Goal: Ask a question: Seek information or help from site administrators or community

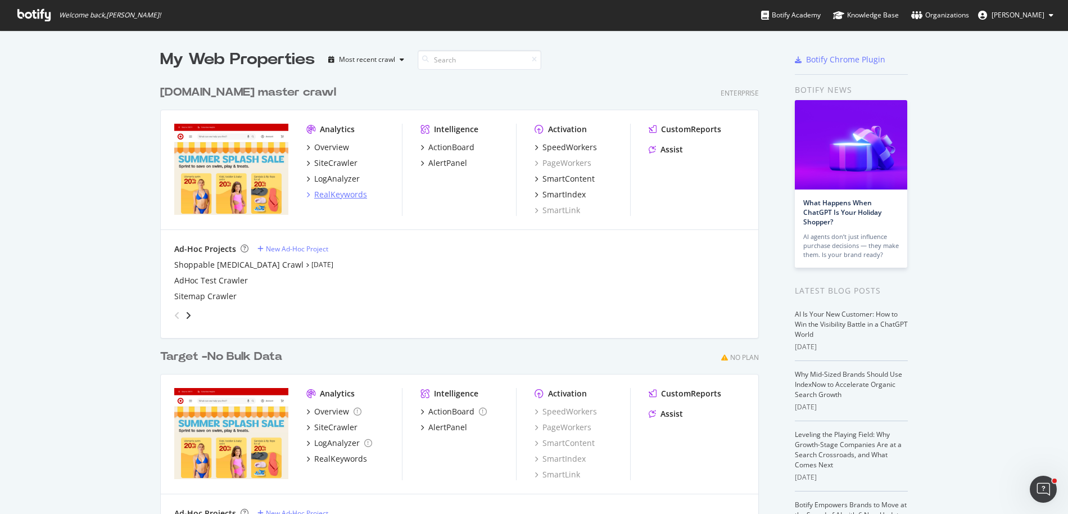
click at [338, 196] on div "RealKeywords" at bounding box center [340, 194] width 53 height 11
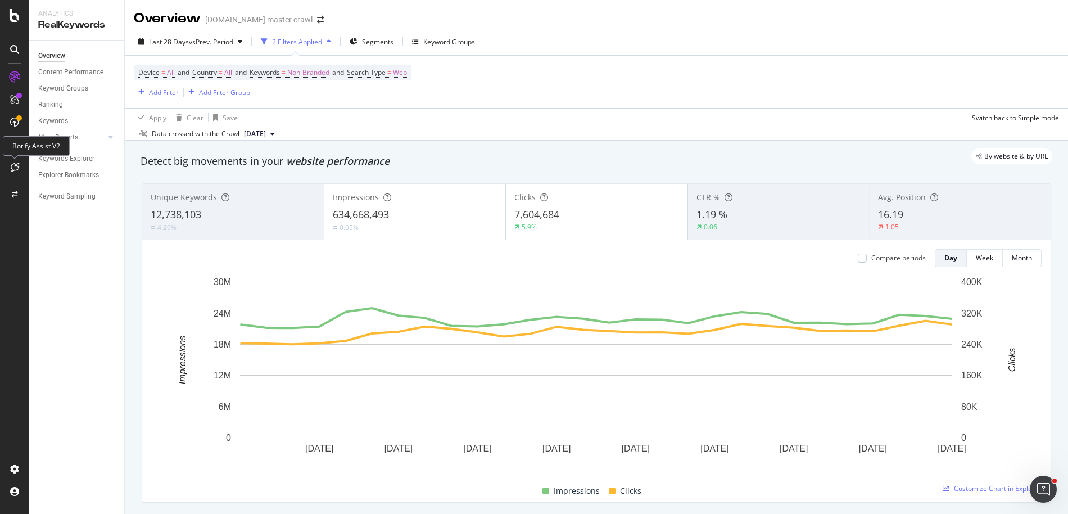
click at [16, 167] on icon at bounding box center [15, 166] width 8 height 9
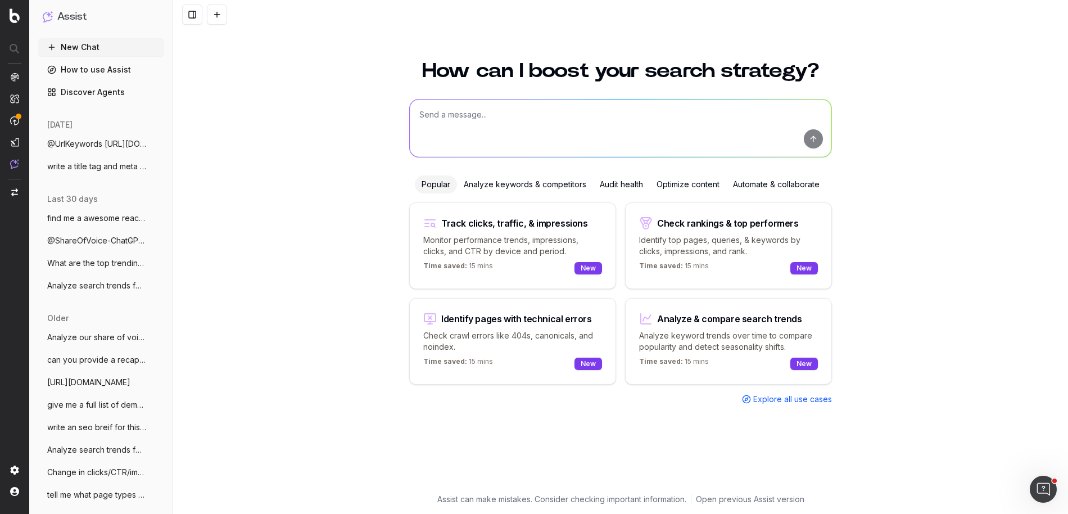
click at [521, 121] on textarea at bounding box center [620, 127] width 421 height 57
paste textarea "@GoogleSearch Who ranks in the top 5 for "canon g7x mark iii" in the US on mobi…"
type textarea "@GoogleSearch Who ranks in the top 5 for "canon g7x mark iii" in the US on mobi…"
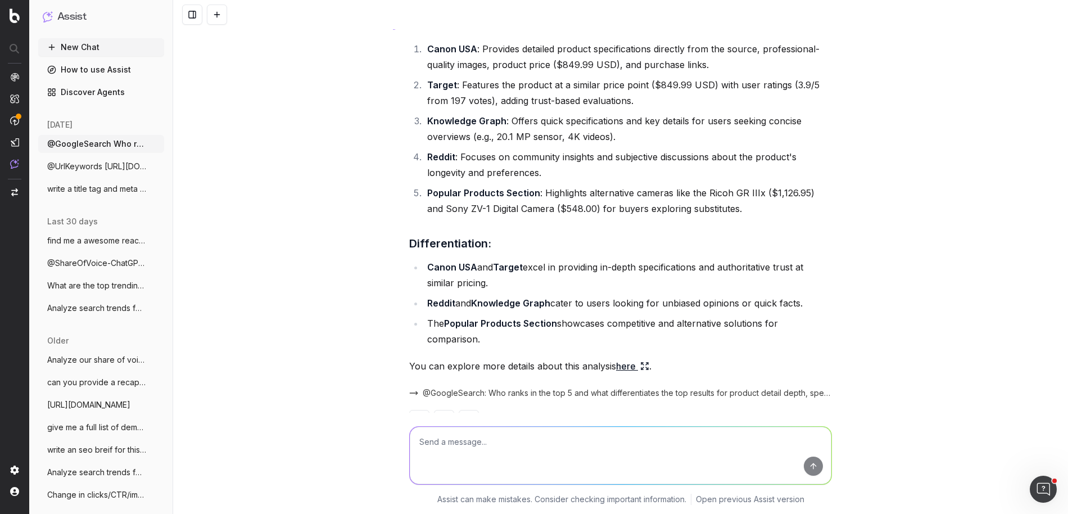
scroll to position [109, 0]
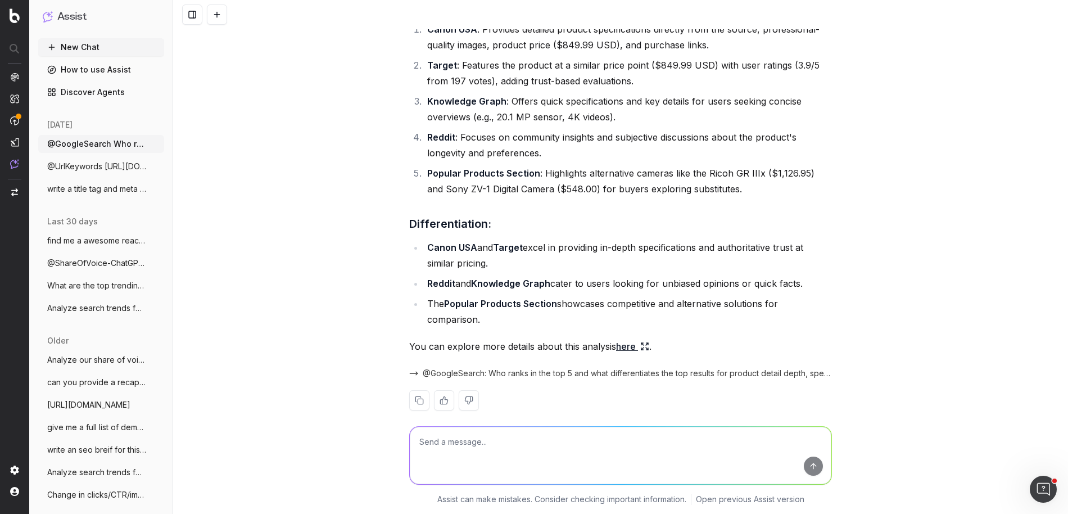
click at [631, 338] on link "here" at bounding box center [632, 346] width 33 height 16
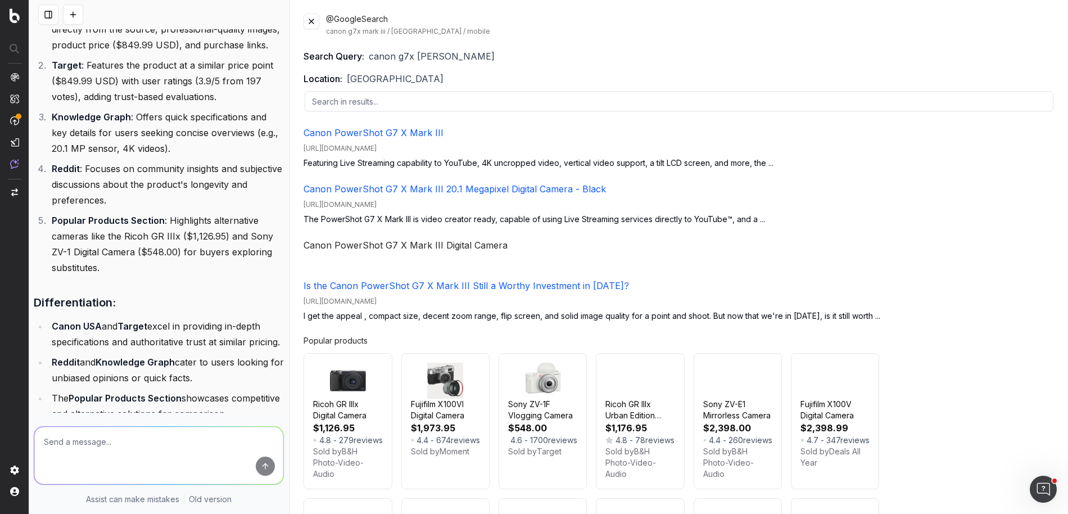
scroll to position [156, 0]
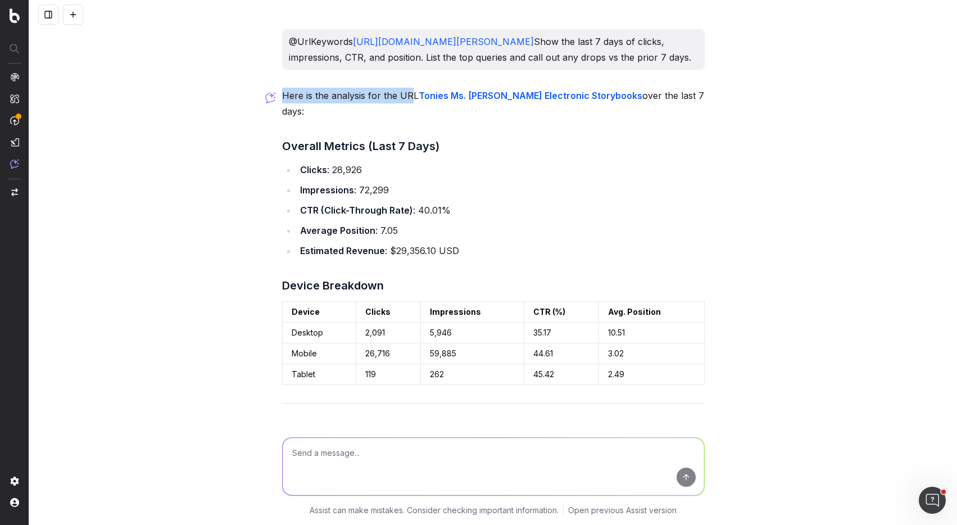
drag, startPoint x: 284, startPoint y: 128, endPoint x: 412, endPoint y: 129, distance: 128.1
click at [412, 119] on p "Here is the analysis for the URL Tonies Ms. Rachel Electronic Storybooks over t…" at bounding box center [493, 103] width 423 height 31
drag, startPoint x: 597, startPoint y: 126, endPoint x: 680, endPoint y: 124, distance: 83.2
click at [686, 119] on p "Here is the analysis for the URL Tonies Ms. Rachel Electronic Storybooks over t…" at bounding box center [493, 103] width 423 height 31
drag, startPoint x: 302, startPoint y: 185, endPoint x: 378, endPoint y: 181, distance: 76.5
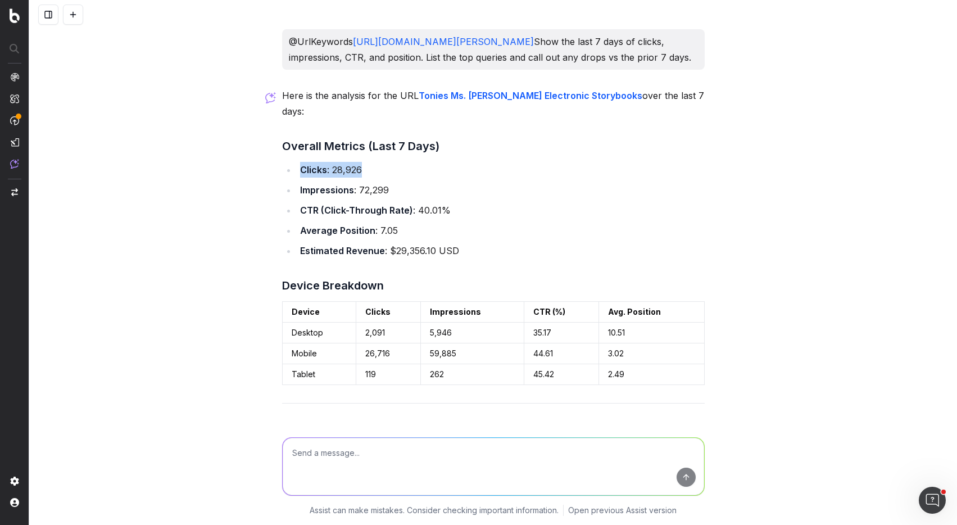
click at [378, 178] on li "Clicks : 28,926" at bounding box center [501, 170] width 408 height 16
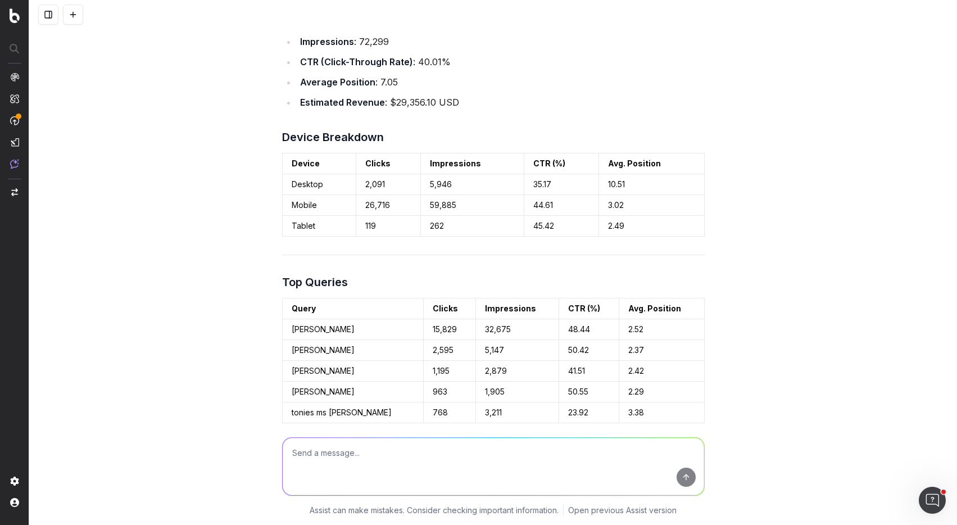
scroll to position [170, 0]
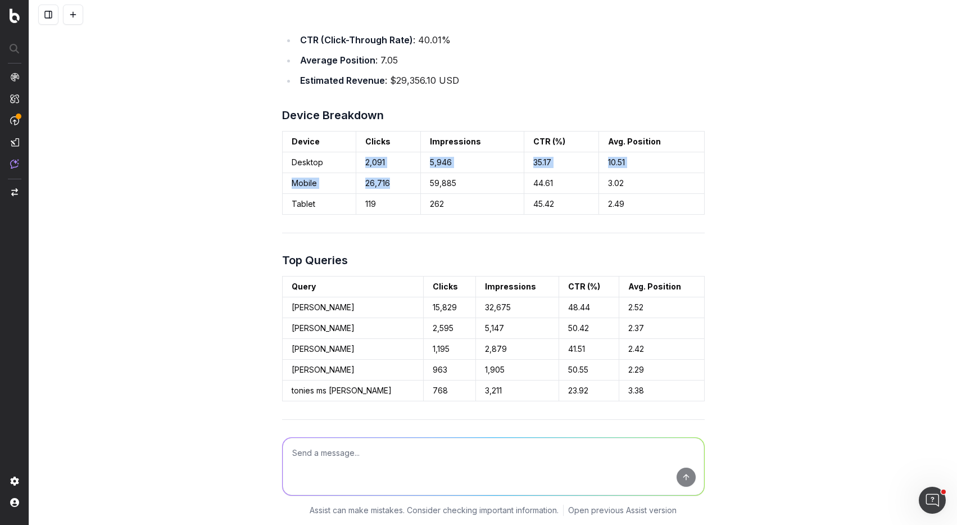
drag, startPoint x: 365, startPoint y: 178, endPoint x: 399, endPoint y: 199, distance: 39.9
click at [399, 199] on tbody "Desktop 2,091 5,946 35.17 10.51 Mobile 26,716 59,885 44.61 3.02 Tablet 119 262 …" at bounding box center [493, 183] width 422 height 62
click at [395, 194] on td "26,716" at bounding box center [388, 183] width 65 height 21
drag, startPoint x: 395, startPoint y: 199, endPoint x: 364, endPoint y: 200, distance: 30.9
click at [364, 194] on td "26,716" at bounding box center [388, 183] width 65 height 21
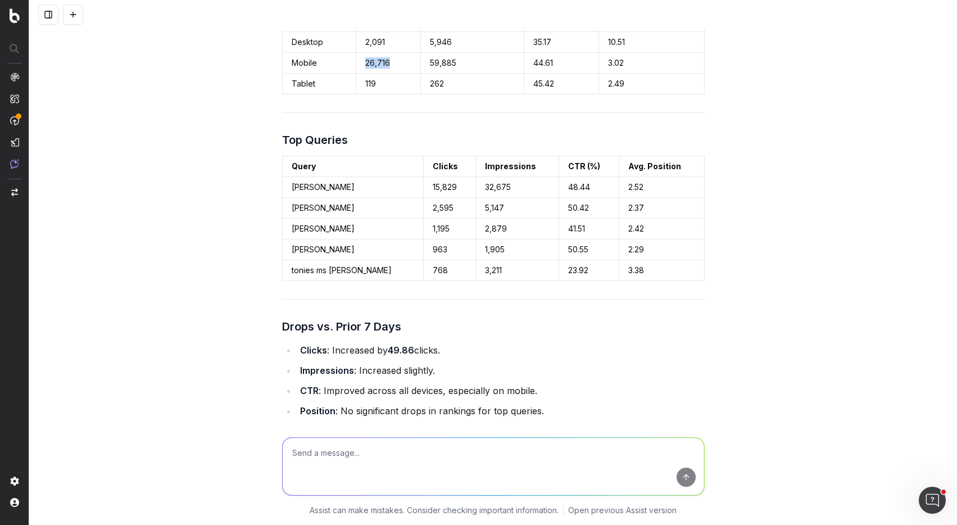
scroll to position [298, 0]
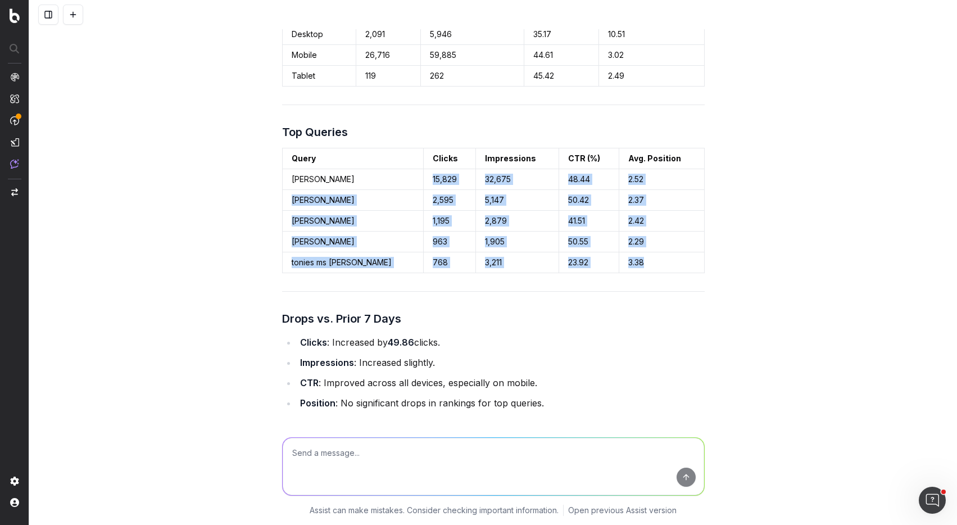
drag, startPoint x: 398, startPoint y: 195, endPoint x: 652, endPoint y: 280, distance: 267.4
click at [652, 273] on tbody "ms rachel tonie 15,829 32,675 48.44 2.52 miss rachel tonie 2,595 5,147 50.42 2.…" at bounding box center [493, 221] width 422 height 104
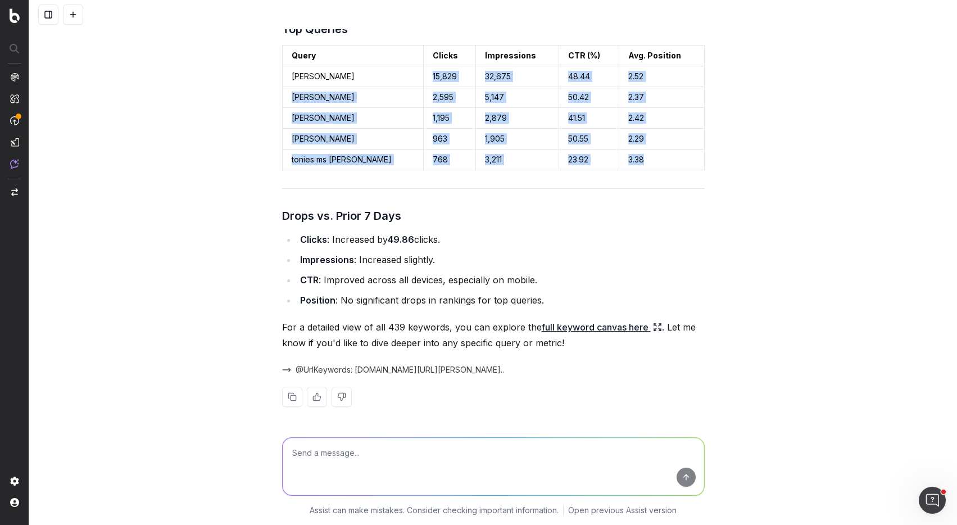
scroll to position [418, 0]
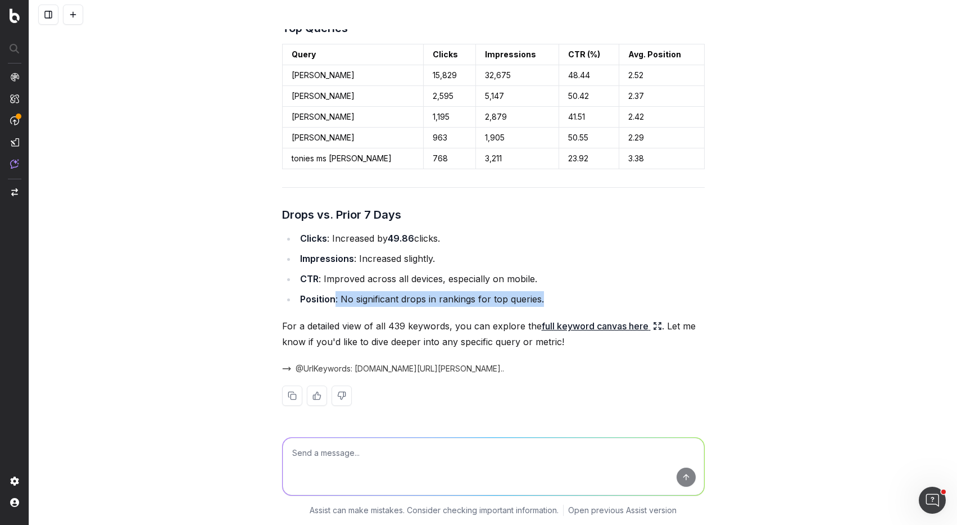
drag, startPoint x: 334, startPoint y: 298, endPoint x: 553, endPoint y: 296, distance: 218.6
click at [553, 296] on li "Position : No significant drops in rankings for top queries." at bounding box center [501, 299] width 408 height 16
click at [591, 330] on link "full keyword canvas here" at bounding box center [602, 326] width 120 height 16
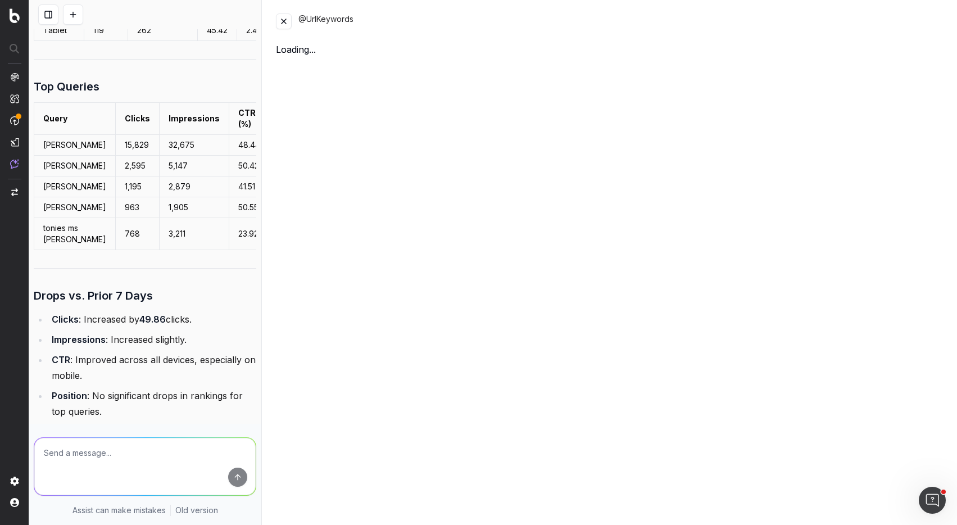
scroll to position [461, 0]
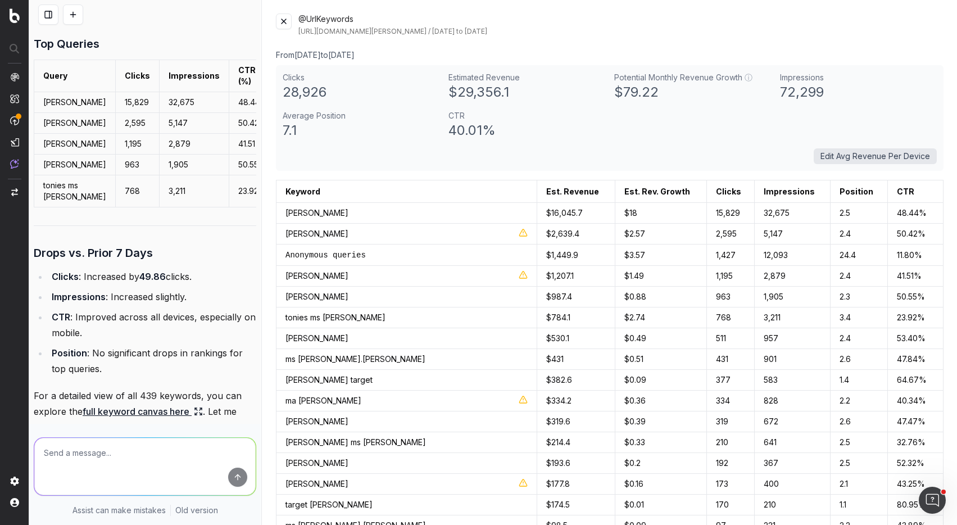
drag, startPoint x: 297, startPoint y: 54, endPoint x: 406, endPoint y: 50, distance: 108.5
click at [406, 50] on div "From 2025-08-04 to 2025-08-11 Clicks 28,926 Estimated Revenue $ 29,356.1 Potent…" at bounding box center [610, 109] width 668 height 121
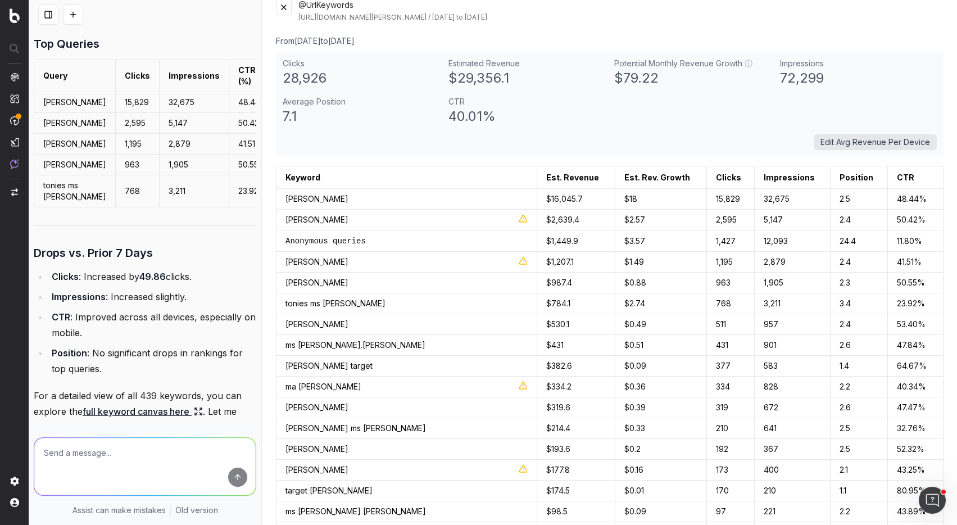
scroll to position [15, 0]
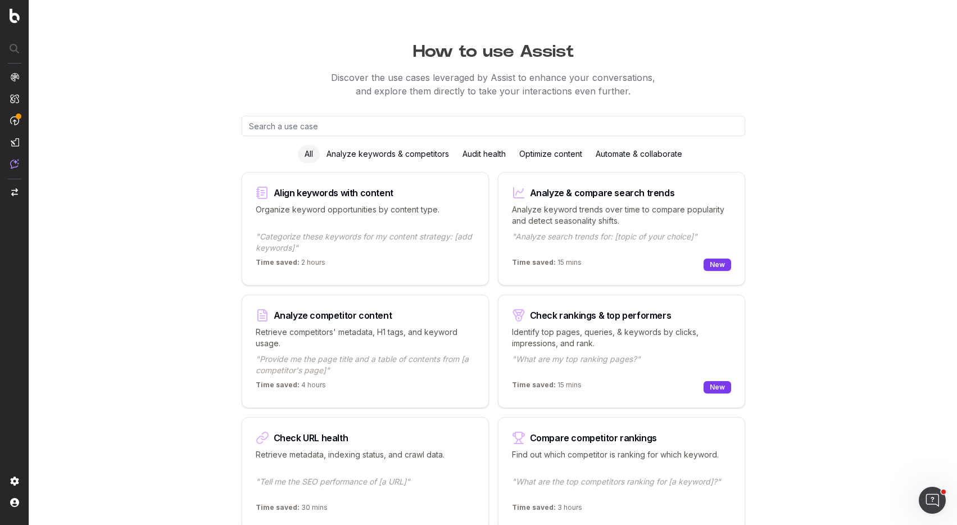
click at [288, 122] on input "text" at bounding box center [493, 126] width 503 height 20
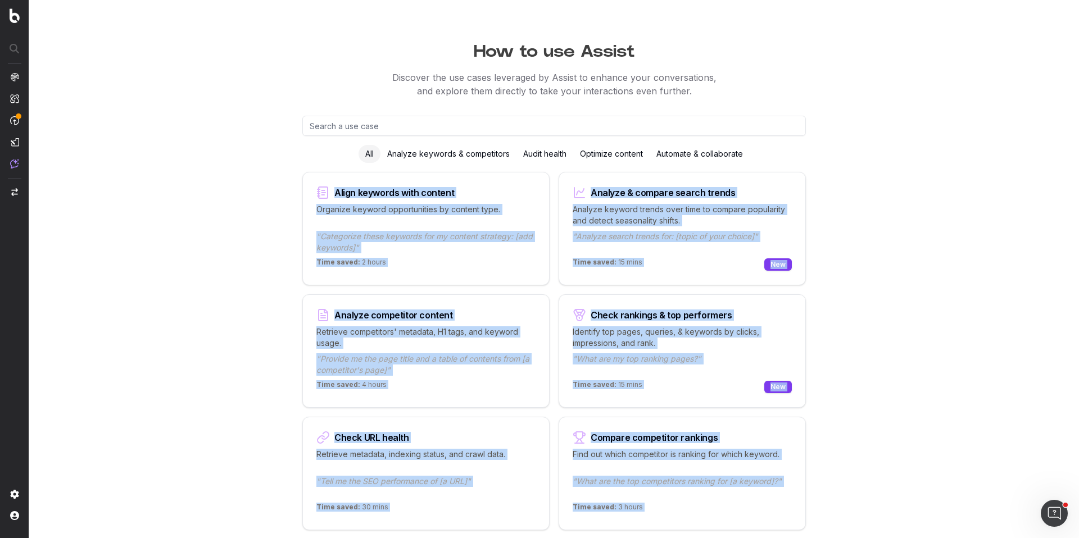
drag, startPoint x: 669, startPoint y: 484, endPoint x: 321, endPoint y: 169, distance: 469.4
copy div "Align keywords with content Organize keyword opportunities by content type. "Ca…"
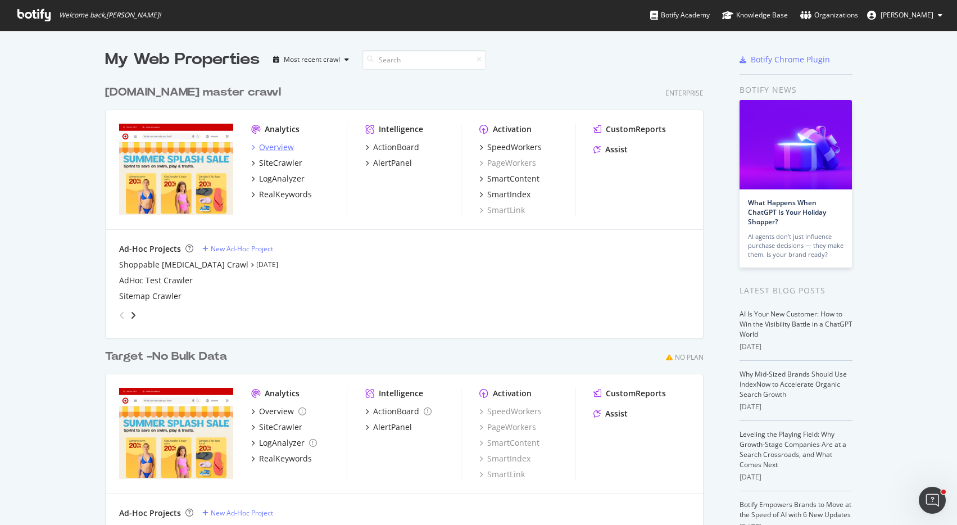
click at [270, 146] on div "Overview" at bounding box center [276, 147] width 35 height 11
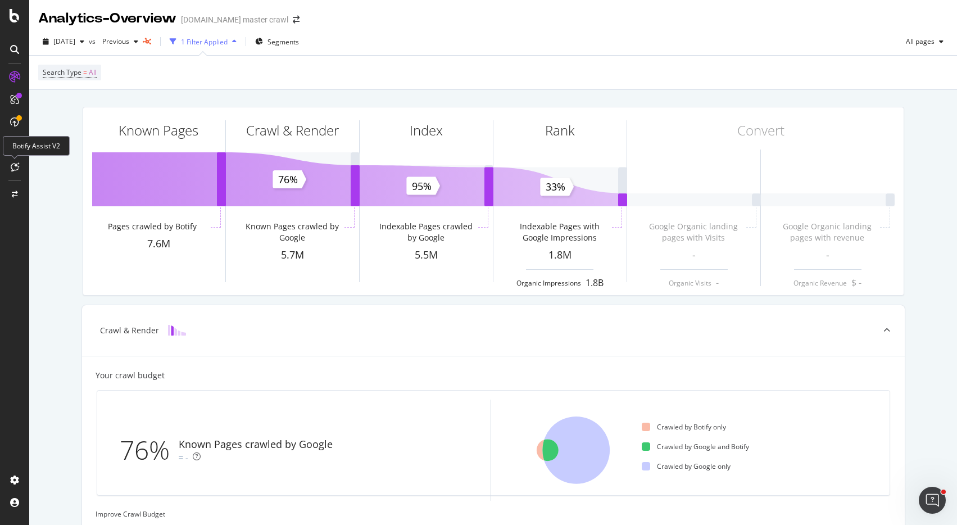
click at [15, 166] on icon at bounding box center [15, 166] width 8 height 9
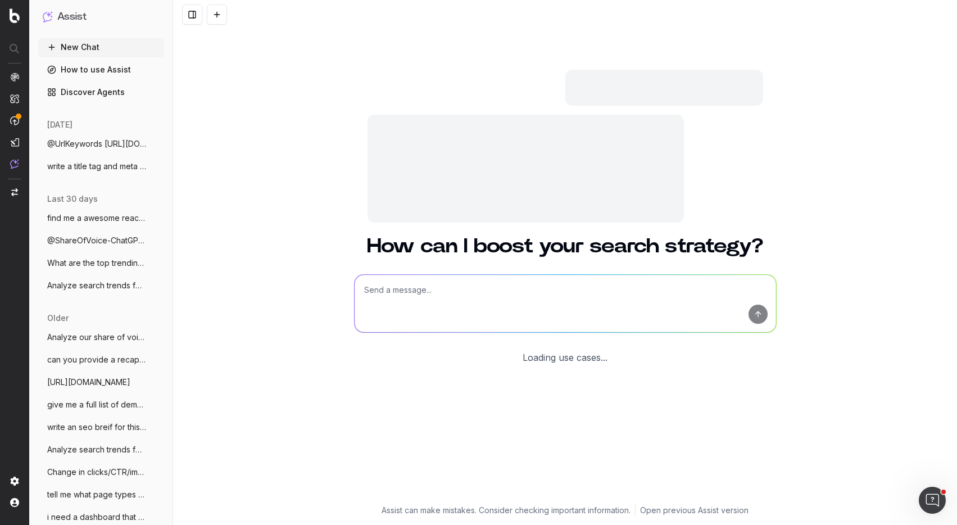
scroll to position [87, 0]
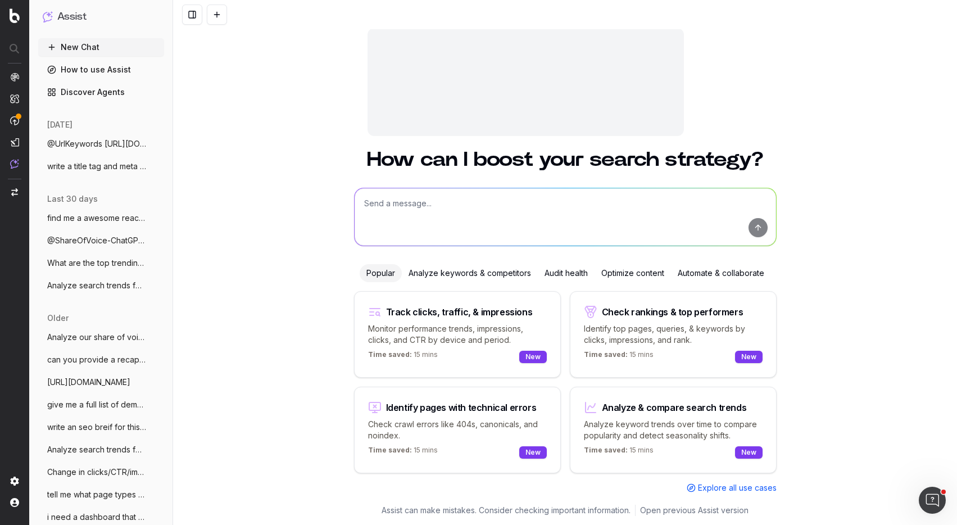
click at [414, 201] on textarea at bounding box center [565, 216] width 421 height 57
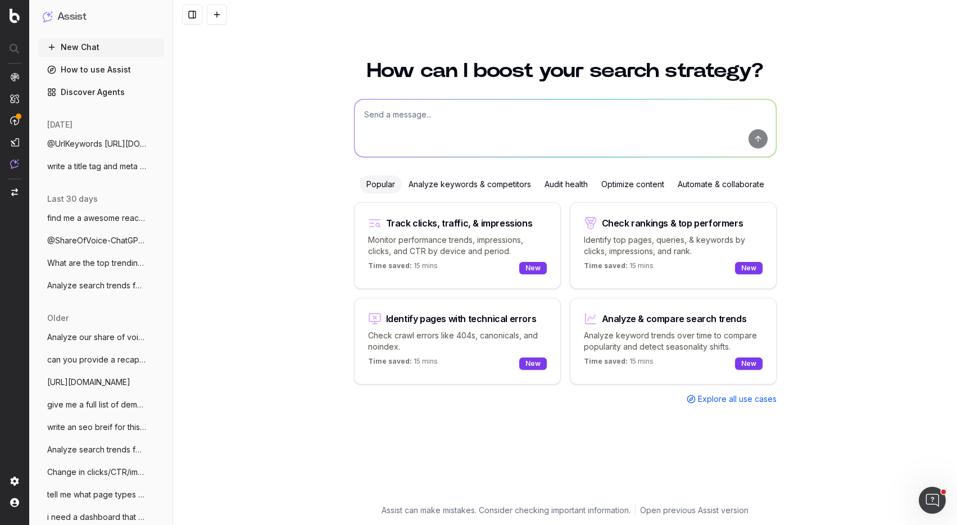
click at [404, 125] on textarea at bounding box center [565, 127] width 421 height 57
paste textarea "@UrlDetails https://www.target.com/c/halloween-decorations-holiday-shop/-/N-sat…"
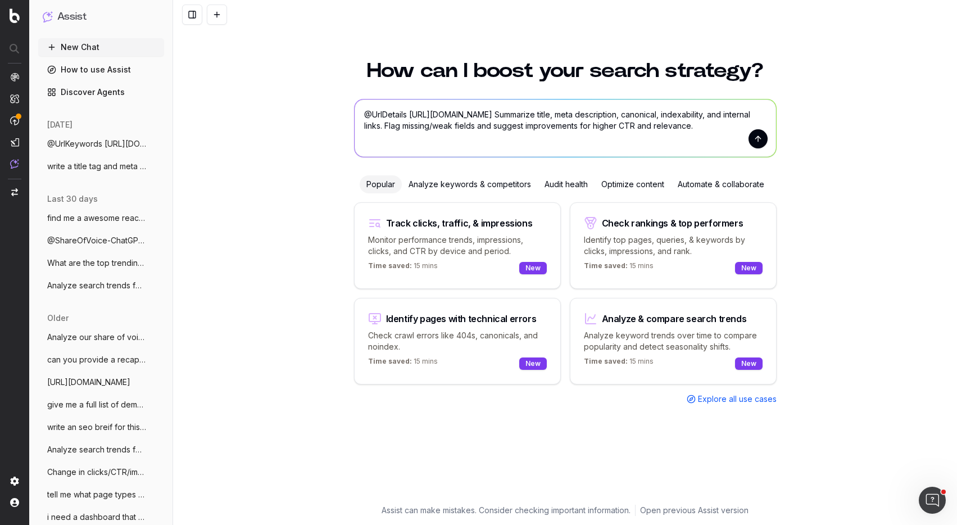
type textarea "@UrlDetails https://www.target.com/c/halloween-decorations-holiday-shop/-/N-sat…"
drag, startPoint x: 562, startPoint y: 144, endPoint x: 345, endPoint y: 35, distance: 243.0
click at [345, 35] on div "How can I boost your search strategy? @UrlDetails https://www.target.com/c/hall…" at bounding box center [565, 262] width 784 height 525
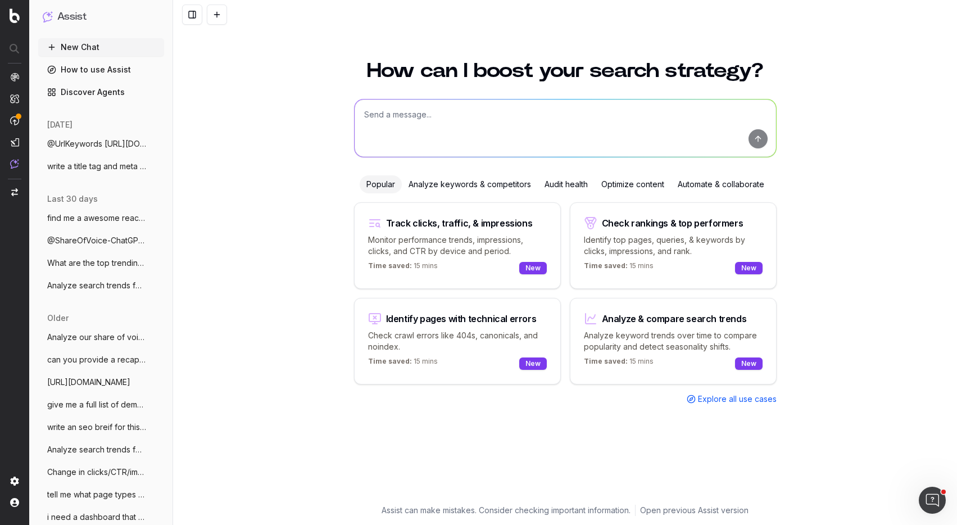
paste textarea "@UrlKeywords https://www.target.com/p/tonies-ms-rachel-electronic-storybooks/-/…"
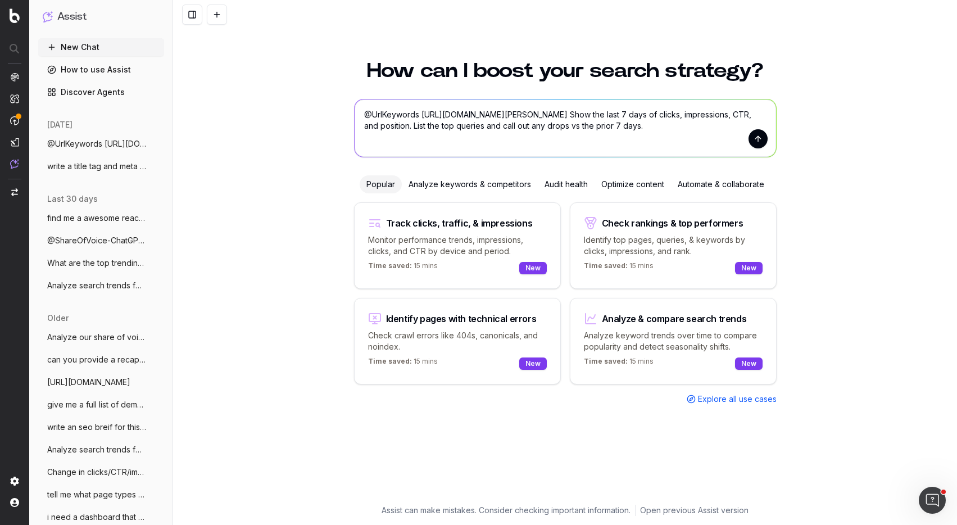
drag, startPoint x: 421, startPoint y: 116, endPoint x: 558, endPoint y: 124, distance: 137.4
click at [558, 124] on textarea "@UrlKeywords https://www.target.com/p/tonies-ms-rachel-electronic-storybooks/-/…" at bounding box center [565, 127] width 421 height 57
click at [364, 127] on textarea "@UrlKeywords https://www.target.com/p/tonies-ms-rachel-electronic-storybooks/-/…" at bounding box center [565, 127] width 421 height 57
drag, startPoint x: 364, startPoint y: 127, endPoint x: 435, endPoint y: 128, distance: 71.4
click at [435, 128] on textarea "@UrlKeywords https://www.target.com/p/tonies-ms-rachel-electronic-storybooks/-/…" at bounding box center [565, 127] width 421 height 57
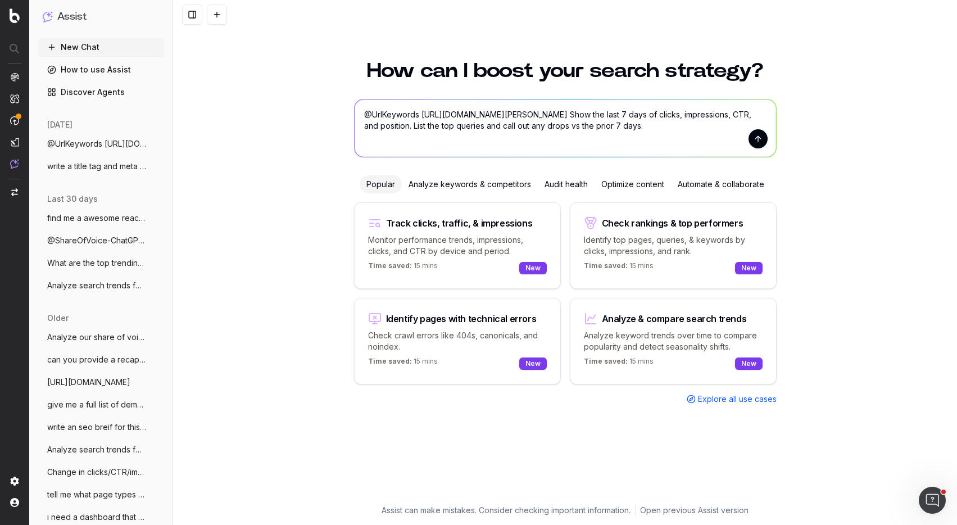
drag, startPoint x: 561, startPoint y: 126, endPoint x: 713, endPoint y: 139, distance: 152.3
click at [713, 139] on textarea "@UrlKeywords https://www.target.com/p/tonies-ms-rachel-electronic-storybooks/-/…" at bounding box center [565, 127] width 421 height 57
type textarea "@UrlKeywords https://www.target.com/p/tonies-ms-rachel-electronic-storybooks/-/…"
click at [755, 139] on button "submit" at bounding box center [757, 138] width 19 height 19
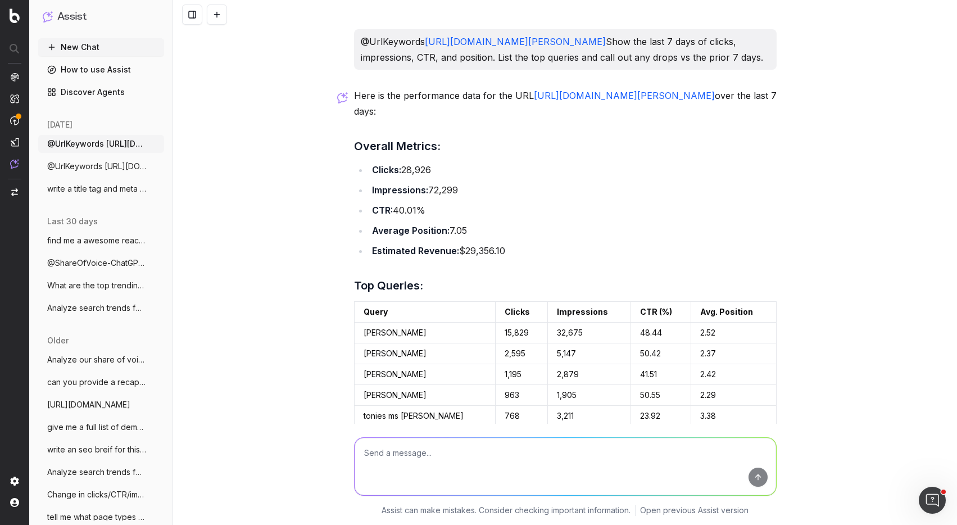
scroll to position [255, 0]
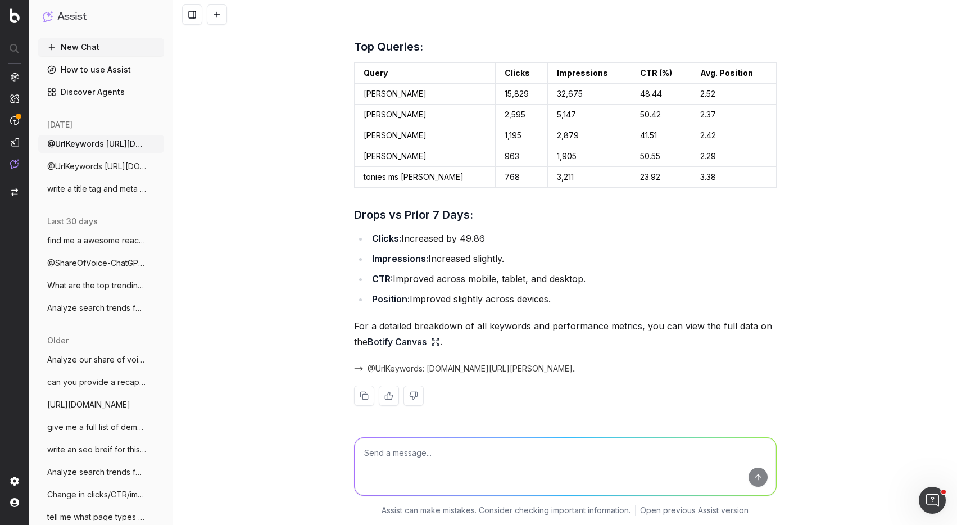
click at [409, 338] on link "Botify Canvas" at bounding box center [403, 342] width 72 height 16
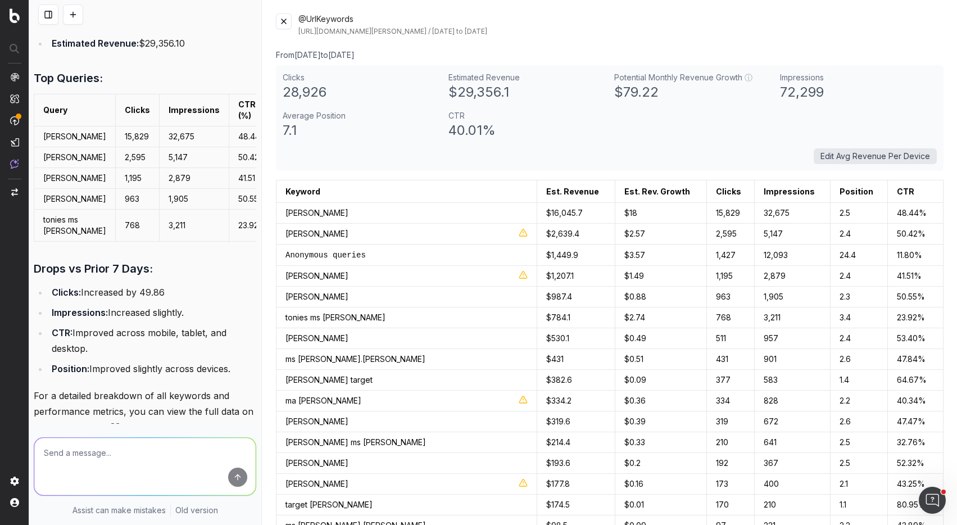
scroll to position [247, 0]
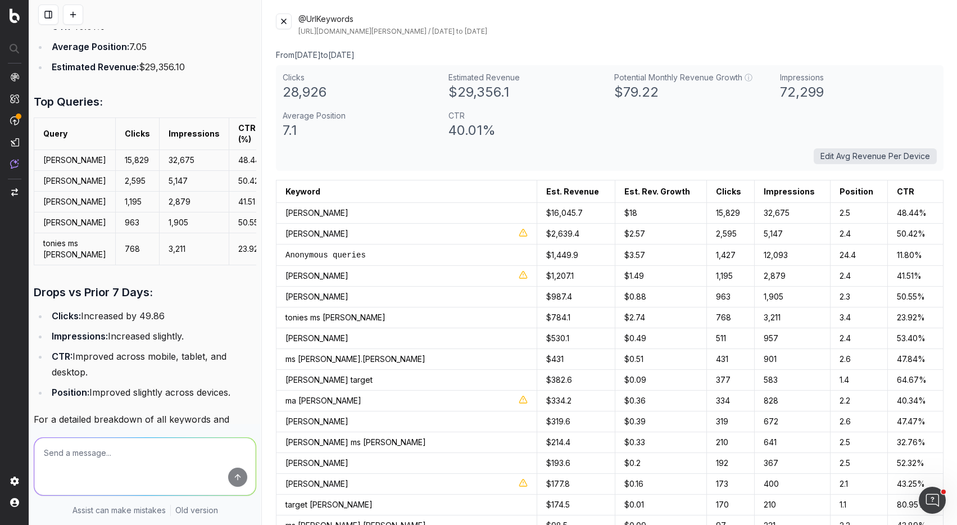
click at [43, 16] on button at bounding box center [48, 14] width 20 height 20
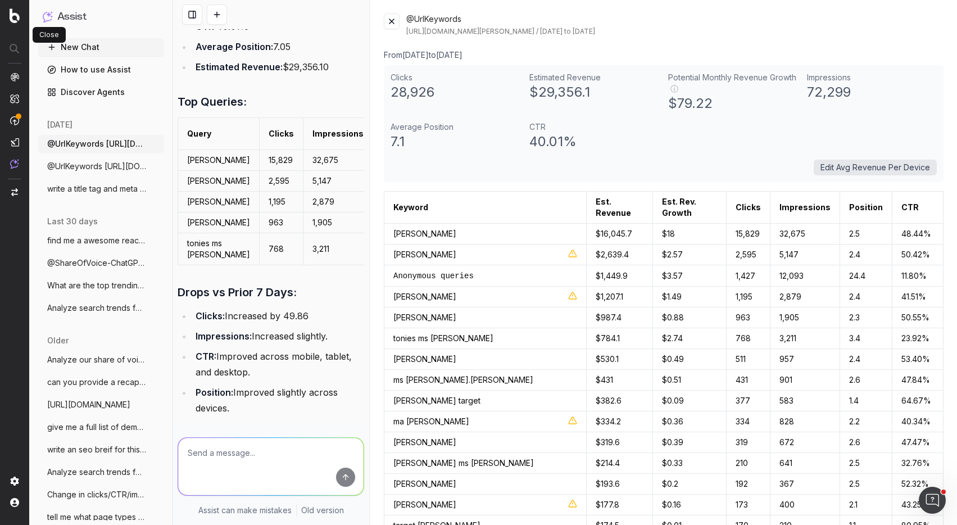
scroll to position [278, 0]
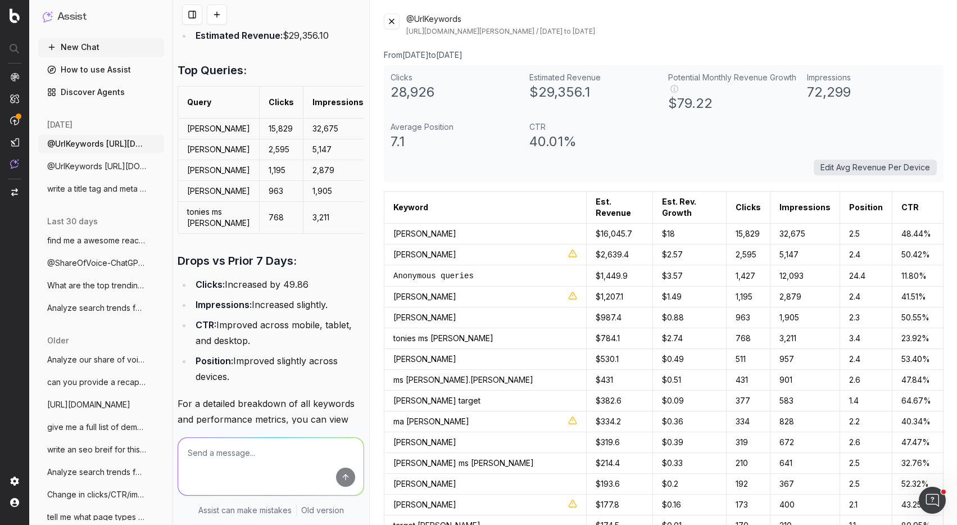
click at [94, 51] on button "New Chat" at bounding box center [101, 47] width 126 height 18
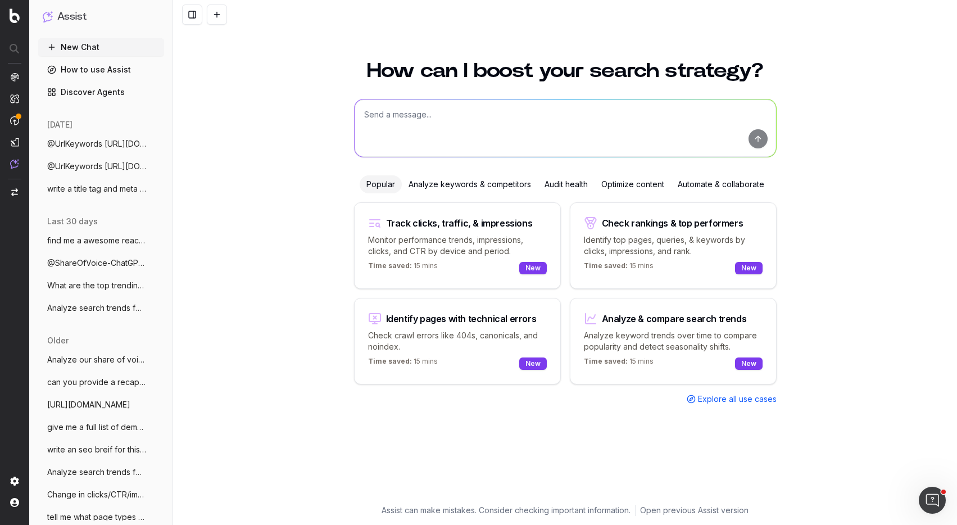
click at [412, 114] on textarea at bounding box center [565, 127] width 421 height 57
paste textarea "@GoogleTrends Compare "owala water bottle" vs "[PERSON_NAME] tumbler" in the [G…"
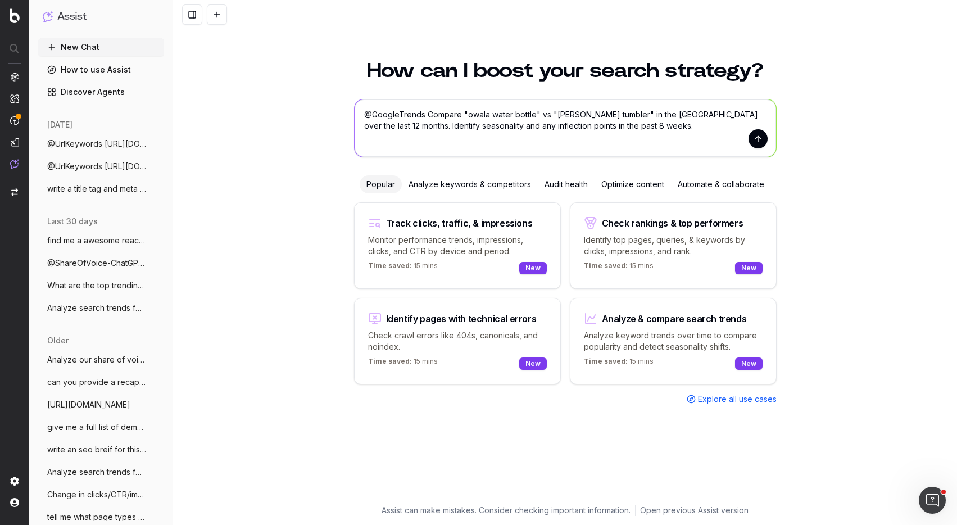
drag, startPoint x: 448, startPoint y: 115, endPoint x: 537, endPoint y: 115, distance: 89.3
click at [537, 115] on textarea "@GoogleTrends Compare "owala water bottle" vs "[PERSON_NAME] tumbler" in the [G…" at bounding box center [565, 127] width 421 height 57
drag, startPoint x: 569, startPoint y: 115, endPoint x: 610, endPoint y: 115, distance: 41.0
click at [610, 115] on textarea "@GoogleTrends Compare "owala water bottle" vs "[PERSON_NAME] tumbler" in the [G…" at bounding box center [565, 127] width 421 height 57
drag, startPoint x: 624, startPoint y: 110, endPoint x: 713, endPoint y: 113, distance: 88.8
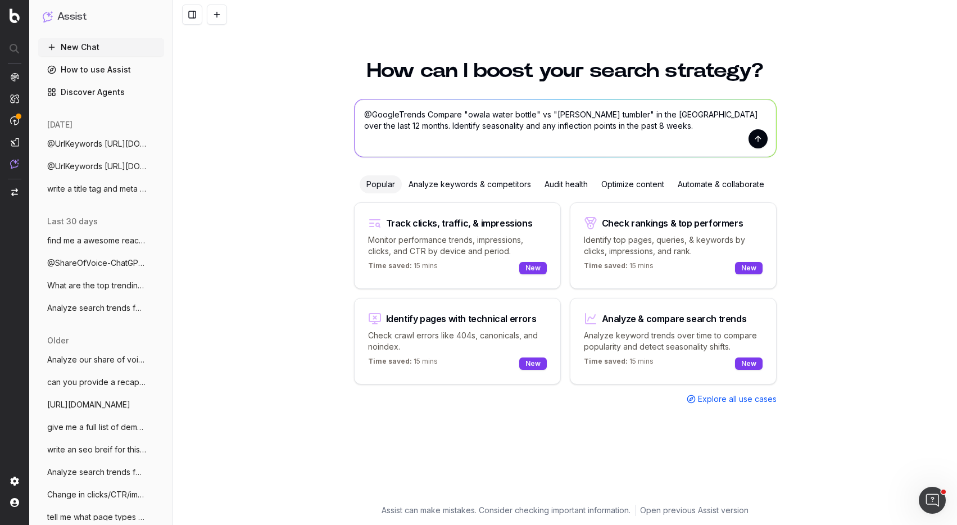
click at [713, 113] on textarea "@GoogleTrends Compare "owala water bottle" vs "[PERSON_NAME] tumbler" in the [G…" at bounding box center [565, 127] width 421 height 57
type textarea "@GoogleTrends Compare "owala water bottle" vs "[PERSON_NAME] tumbler" in the [G…"
click at [757, 140] on button "submit" at bounding box center [757, 138] width 19 height 19
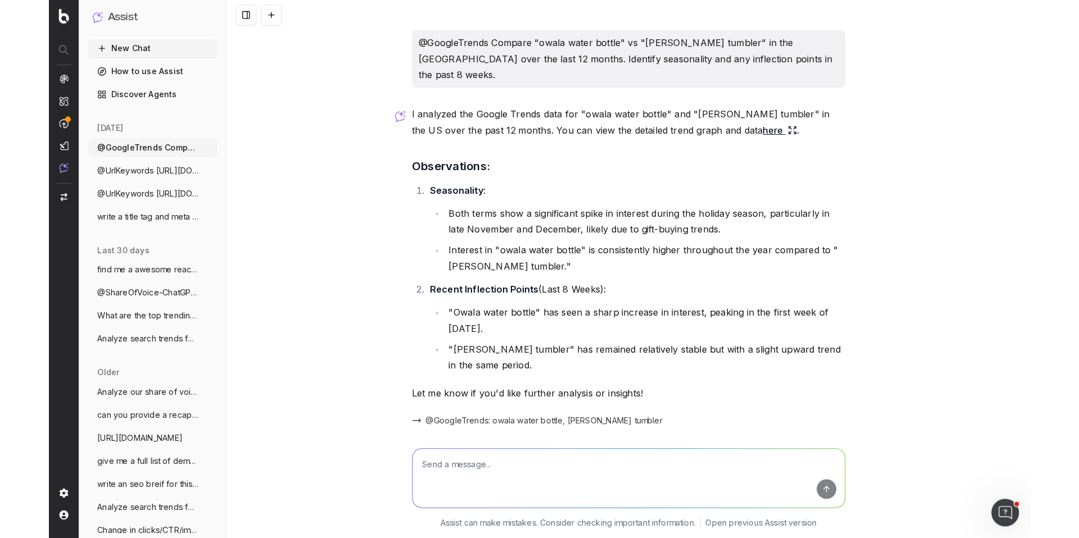
scroll to position [26, 0]
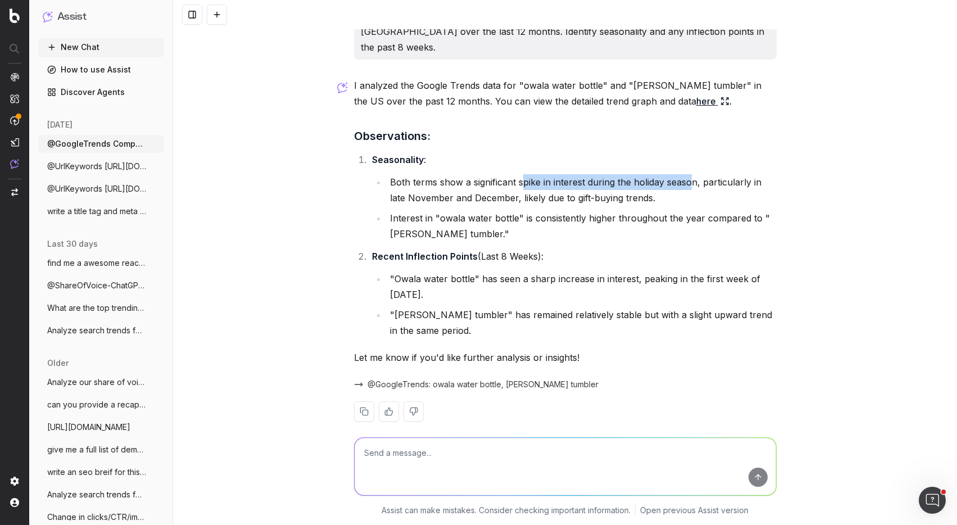
drag, startPoint x: 521, startPoint y: 167, endPoint x: 690, endPoint y: 167, distance: 168.6
click at [690, 174] on li "Both terms show a significant spike in interest during the holiday season, part…" at bounding box center [582, 189] width 390 height 31
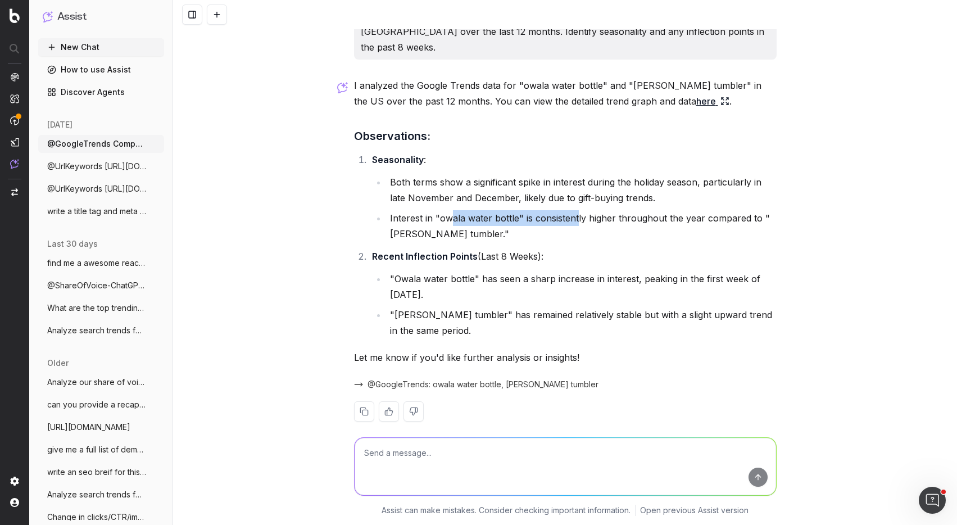
drag, startPoint x: 452, startPoint y: 200, endPoint x: 577, endPoint y: 201, distance: 124.2
click at [577, 210] on li "Interest in "owala water bottle" is consistently higher throughout the year com…" at bounding box center [582, 225] width 390 height 31
drag, startPoint x: 605, startPoint y: 199, endPoint x: 729, endPoint y: 201, distance: 124.2
click at [729, 210] on li "Interest in "owala water bottle" is consistently higher throughout the year com…" at bounding box center [582, 225] width 390 height 31
click at [387, 224] on li "Interest in "owala water bottle" is consistently higher throughout the year com…" at bounding box center [582, 225] width 390 height 31
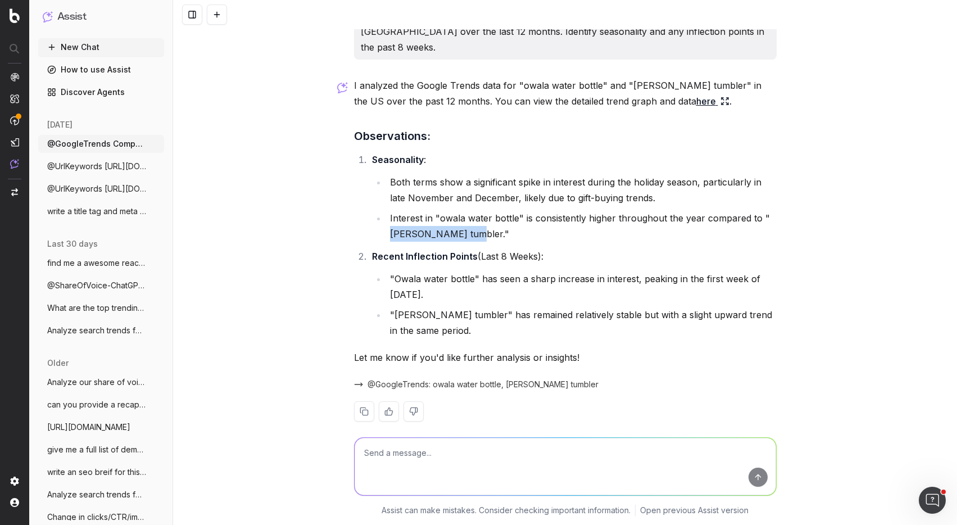
drag, startPoint x: 395, startPoint y: 220, endPoint x: 485, endPoint y: 220, distance: 90.5
click at [485, 220] on li "Interest in "owala water bottle" is consistently higher throughout the year com…" at bounding box center [582, 225] width 390 height 31
drag, startPoint x: 398, startPoint y: 261, endPoint x: 458, endPoint y: 269, distance: 60.7
click at [458, 271] on li ""Owala water bottle" has seen a sharp increase in interest, peaking in the firs…" at bounding box center [582, 286] width 390 height 31
drag, startPoint x: 591, startPoint y: 262, endPoint x: 709, endPoint y: 265, distance: 118.0
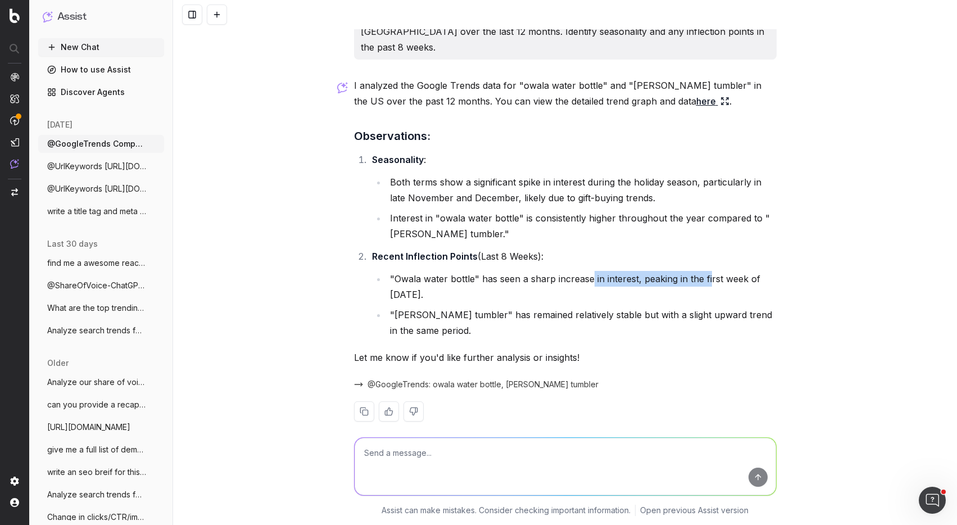
click at [709, 271] on li ""Owala water bottle" has seen a sharp increase in interest, peaking in the firs…" at bounding box center [582, 286] width 390 height 31
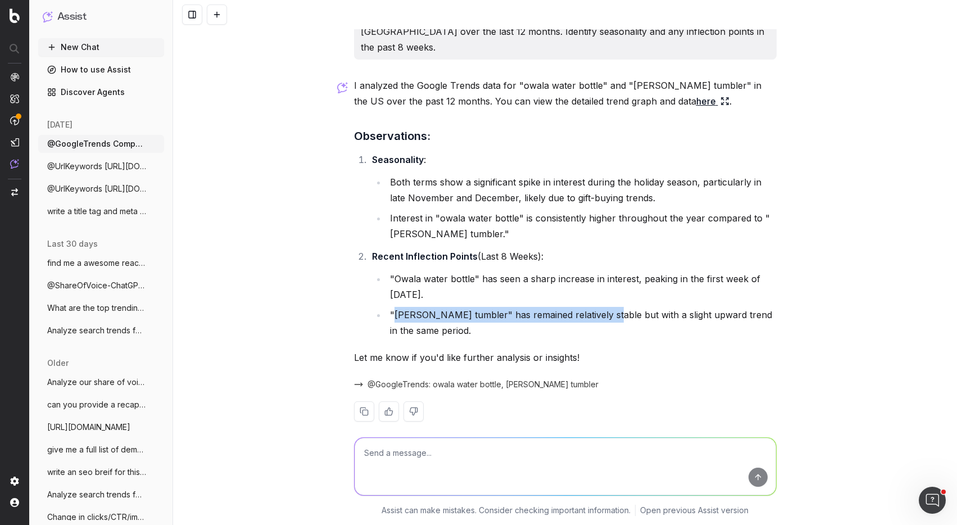
drag, startPoint x: 394, startPoint y: 296, endPoint x: 602, endPoint y: 306, distance: 208.7
click at [602, 307] on li ""[PERSON_NAME] tumbler" has remained relatively stable but with a slight upward…" at bounding box center [582, 322] width 390 height 31
click at [472, 379] on span "@GoogleTrends: owala water bottle, [PERSON_NAME] tumbler" at bounding box center [482, 384] width 231 height 11
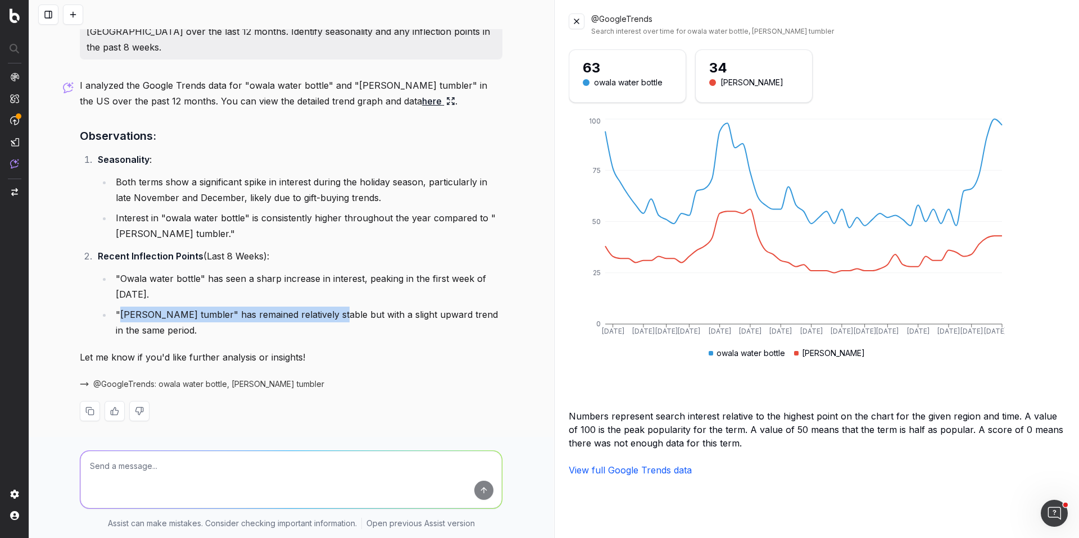
scroll to position [12, 0]
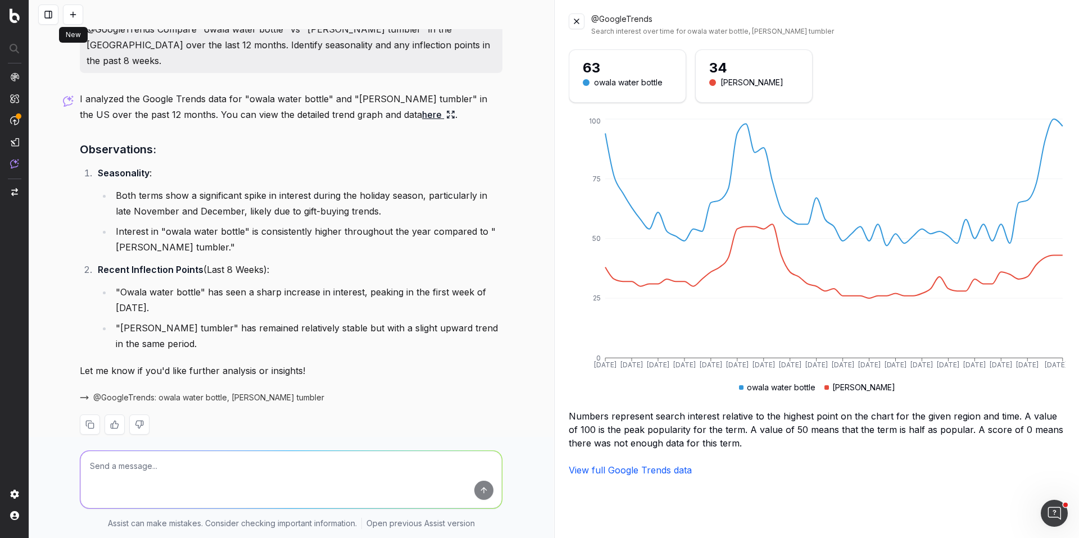
click at [60, 16] on div at bounding box center [60, 14] width 45 height 20
click at [46, 16] on button at bounding box center [48, 14] width 20 height 20
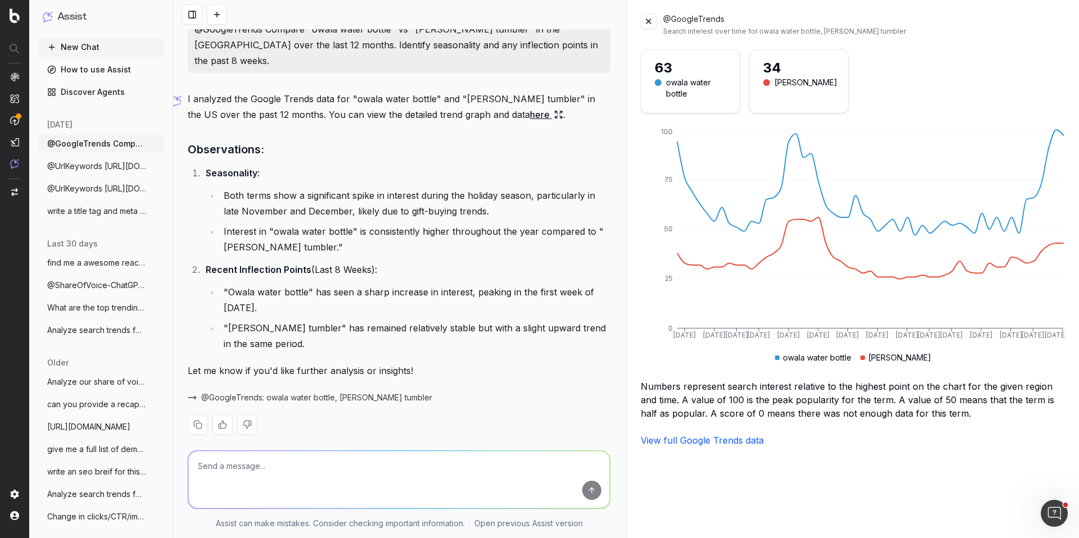
click at [92, 47] on button "New Chat" at bounding box center [101, 47] width 126 height 18
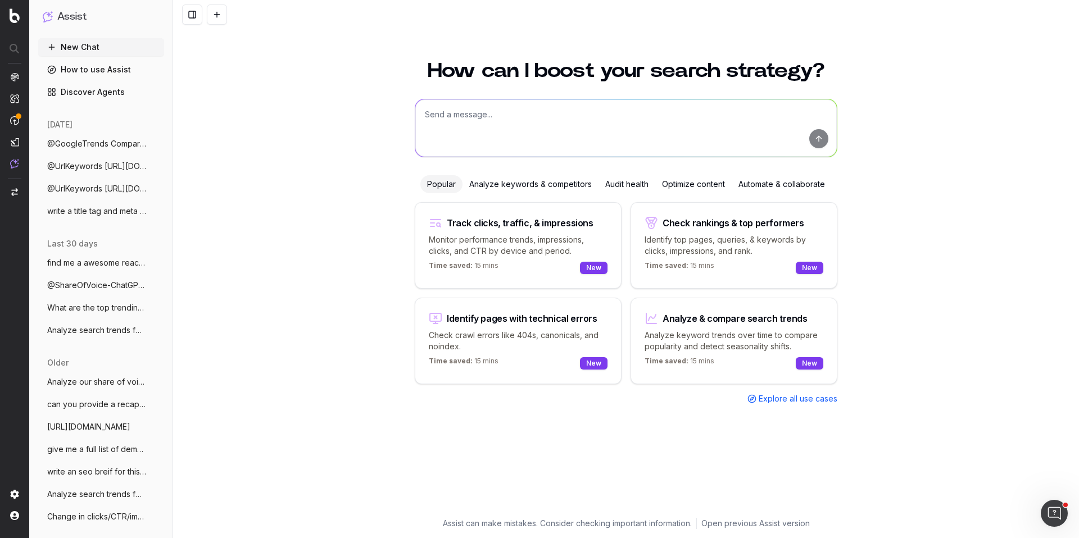
click at [423, 101] on textarea at bounding box center [625, 127] width 421 height 57
type textarea "what are the top keywords for on target.com for water bottles category?"
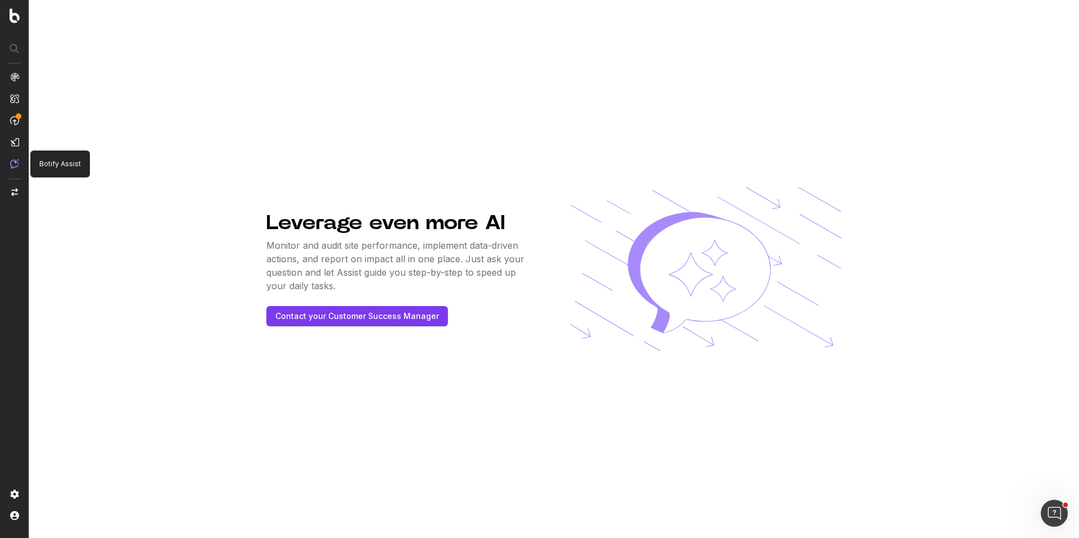
click at [13, 165] on img at bounding box center [14, 164] width 9 height 10
click at [18, 74] on img at bounding box center [14, 76] width 9 height 9
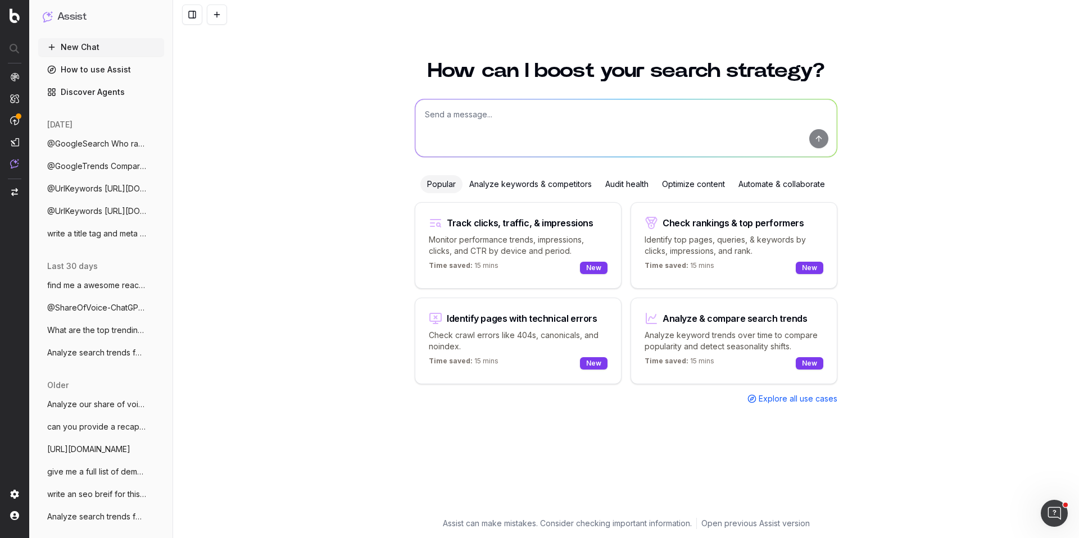
click at [473, 117] on textarea at bounding box center [625, 127] width 421 height 57
type textarea "what are the top keywords for the water bottle category on [DOMAIN_NAME]?"
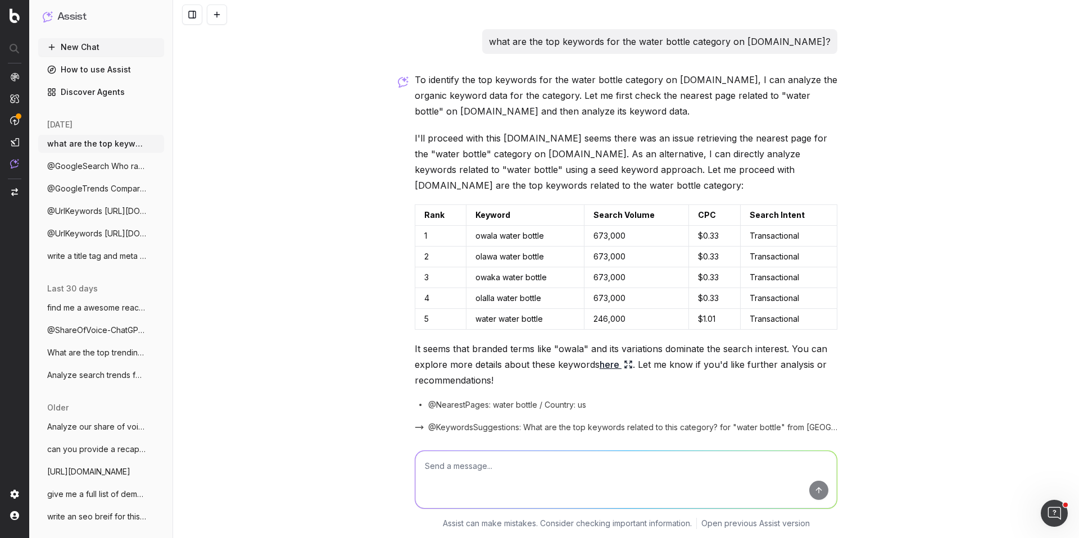
scroll to position [46, 0]
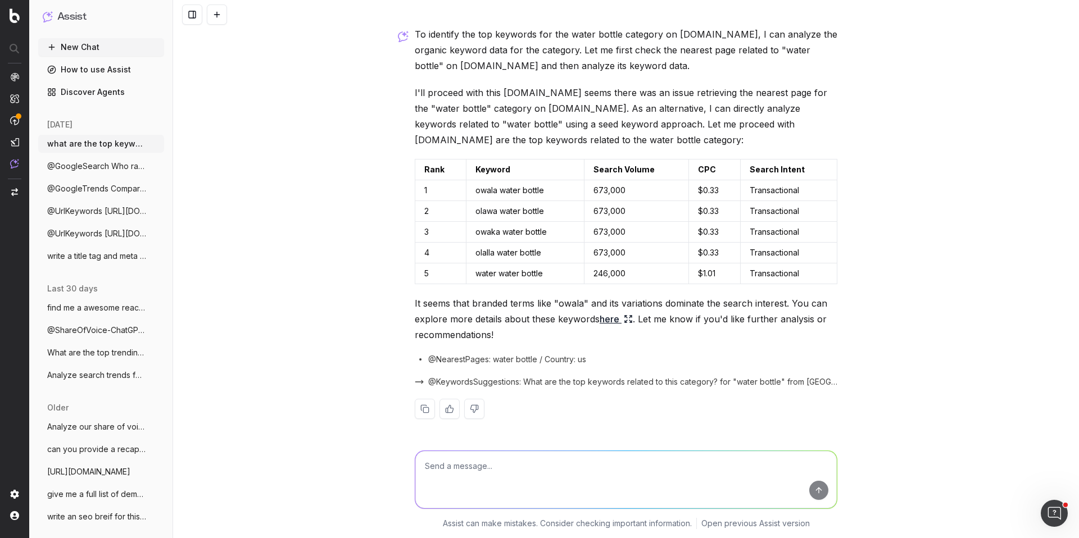
drag, startPoint x: 94, startPoint y: 147, endPoint x: 278, endPoint y: 110, distance: 186.9
click at [278, 110] on div "Assist New Chat How to use Assist Discover Agents [DATE] what are the top keywo…" at bounding box center [539, 269] width 1079 height 538
click at [612, 322] on link "here" at bounding box center [616, 319] width 33 height 16
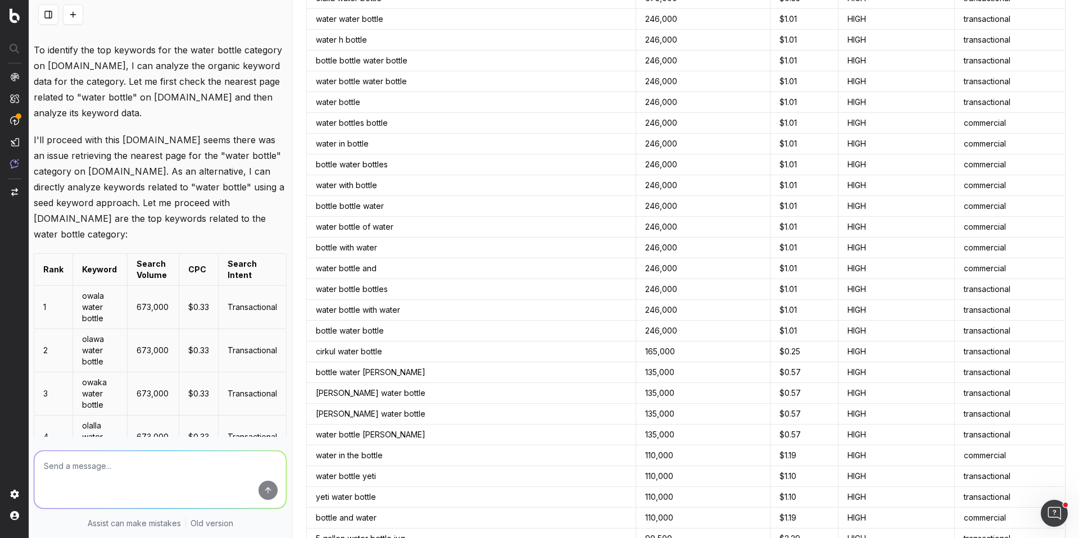
scroll to position [0, 0]
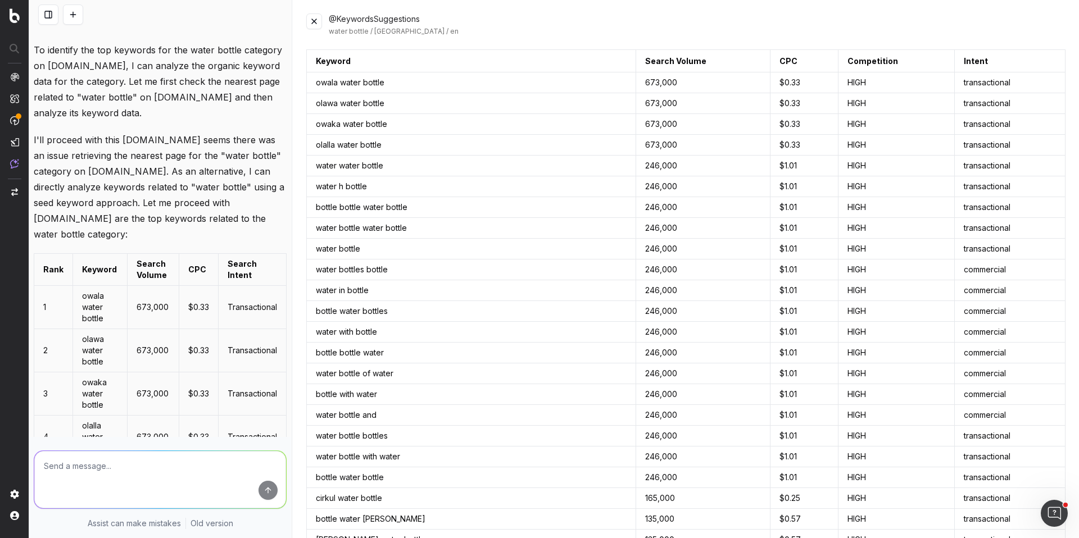
click at [314, 20] on button at bounding box center [314, 21] width 16 height 16
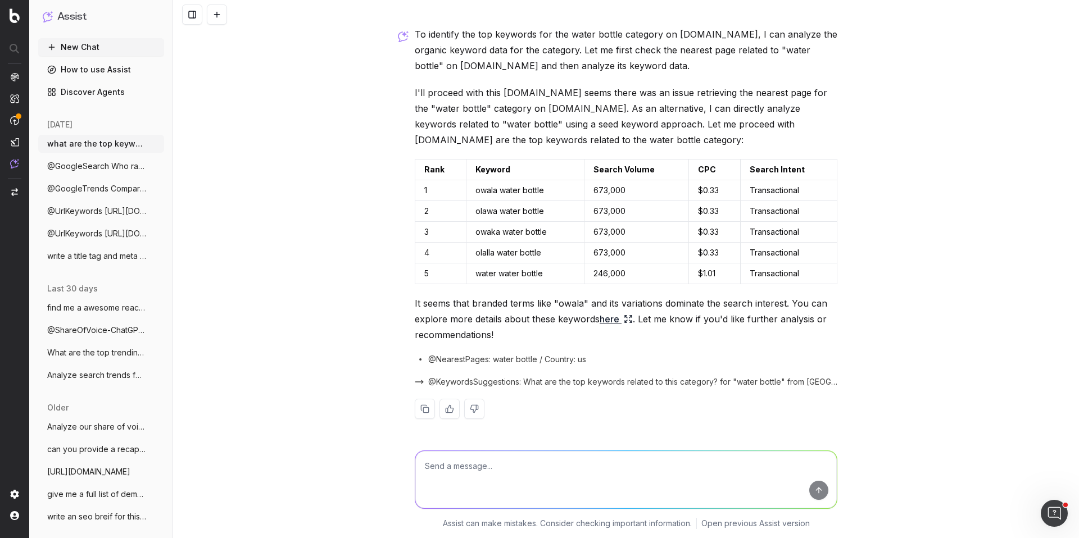
click at [437, 360] on span "@NearestPages: water bottle / Country: us" at bounding box center [507, 359] width 158 height 11
click at [421, 360] on icon at bounding box center [420, 359] width 13 height 13
click at [451, 360] on span "@NearestPages: water bottle / Country: us" at bounding box center [507, 359] width 158 height 11
click at [112, 173] on button "@GoogleSearch Who ranks in the top 5 for" at bounding box center [101, 166] width 126 height 18
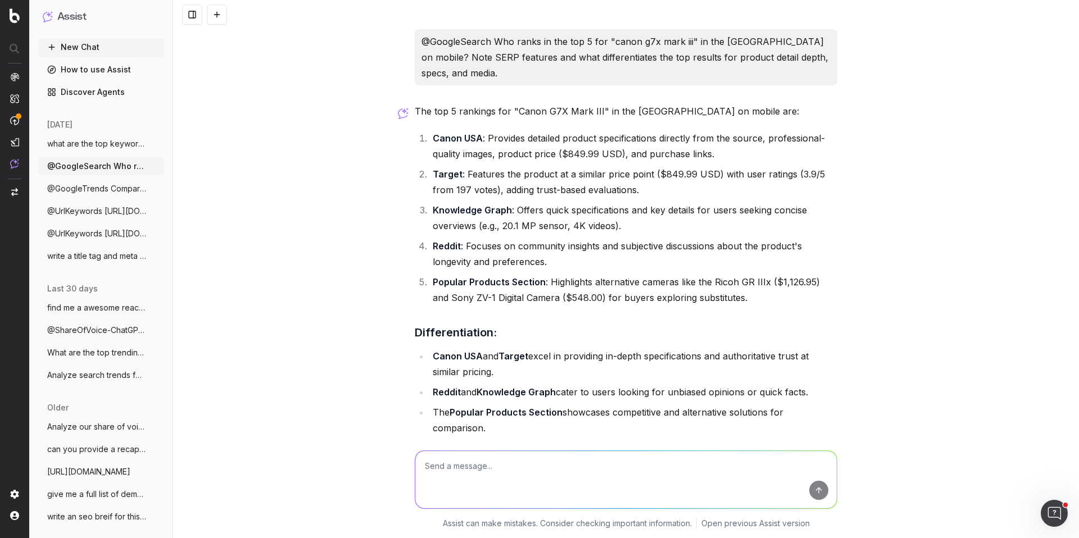
click at [114, 185] on span "@GoogleTrends Compare "owala water bottl" at bounding box center [96, 188] width 99 height 11
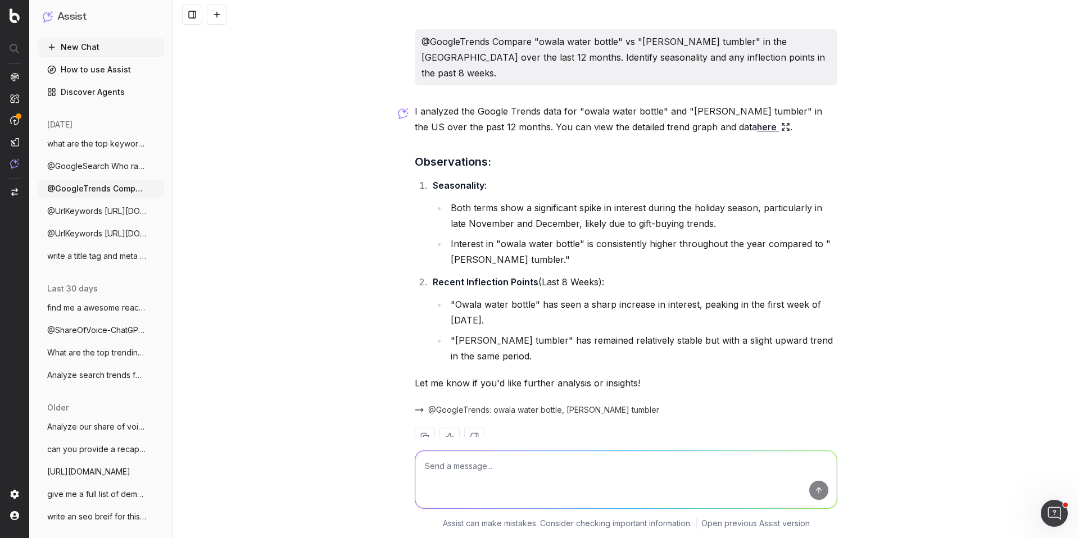
click at [112, 215] on span "@UrlKeywords [URL][DOMAIN_NAME]" at bounding box center [96, 211] width 99 height 11
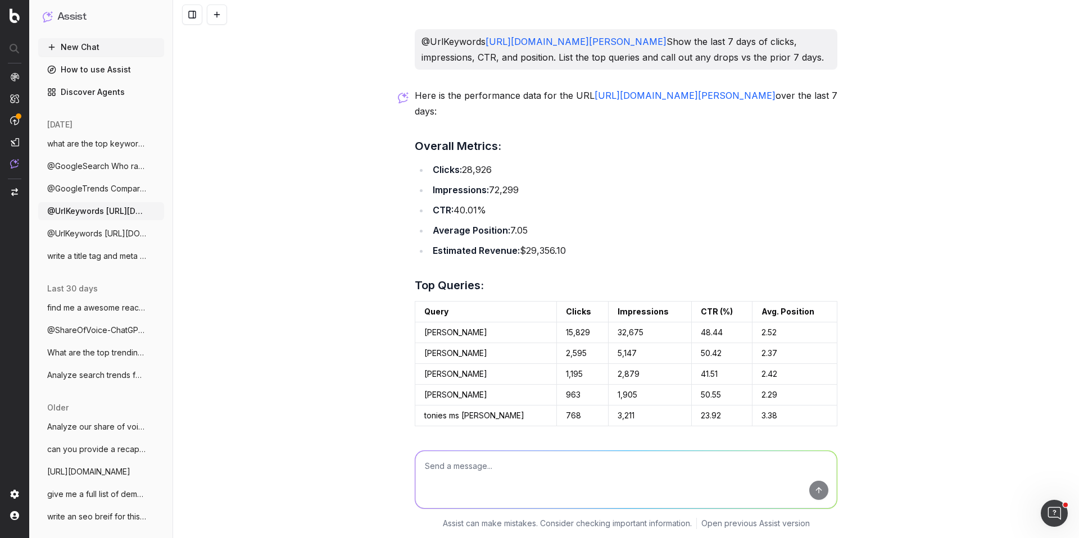
click at [118, 236] on span "@UrlKeywords [URL][DOMAIN_NAME]" at bounding box center [96, 233] width 99 height 11
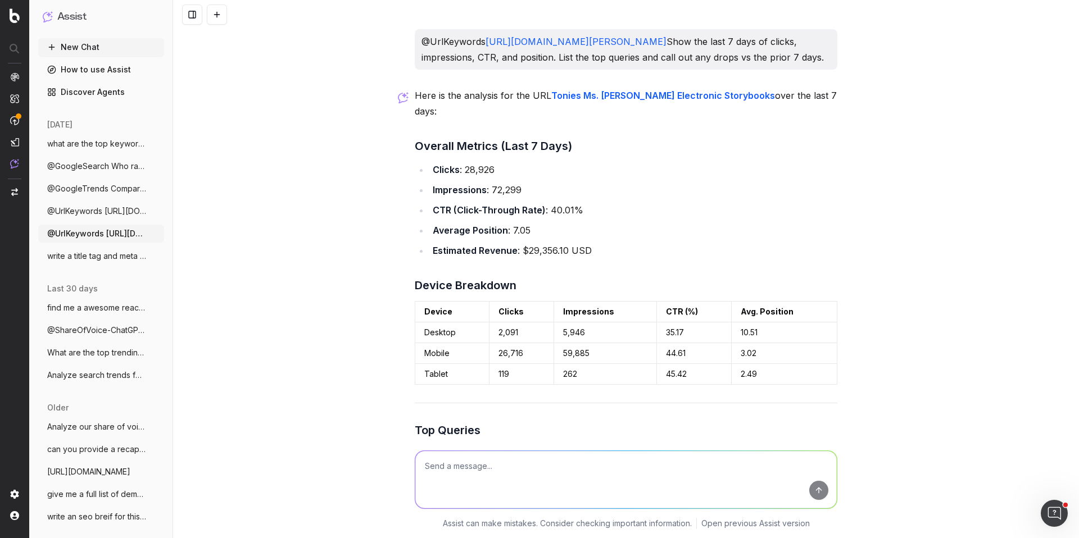
click at [69, 258] on span "write a title tag and meta description f" at bounding box center [96, 256] width 99 height 11
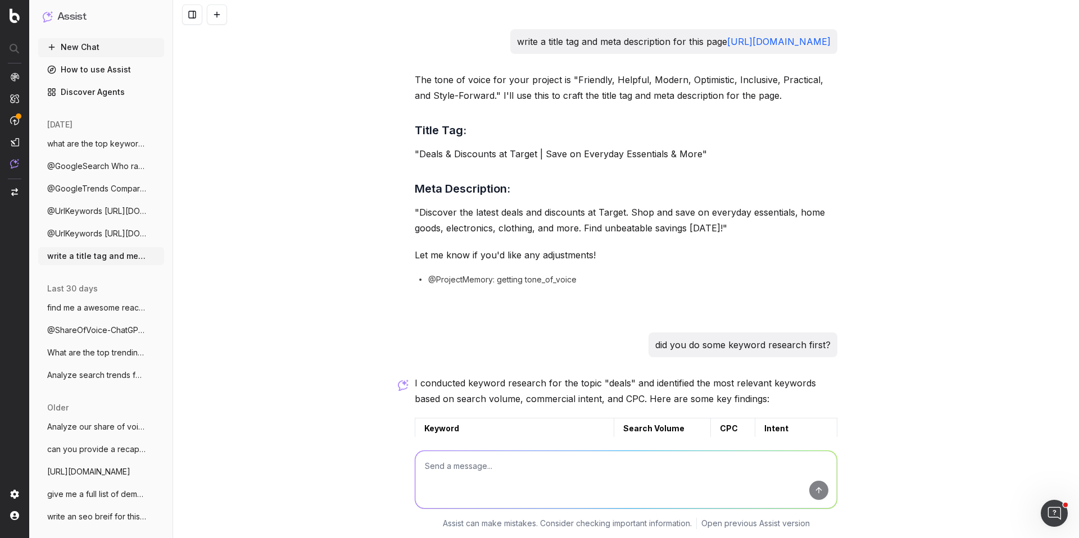
click at [94, 304] on span "find me a awesome reaction gifs for awes" at bounding box center [96, 307] width 99 height 11
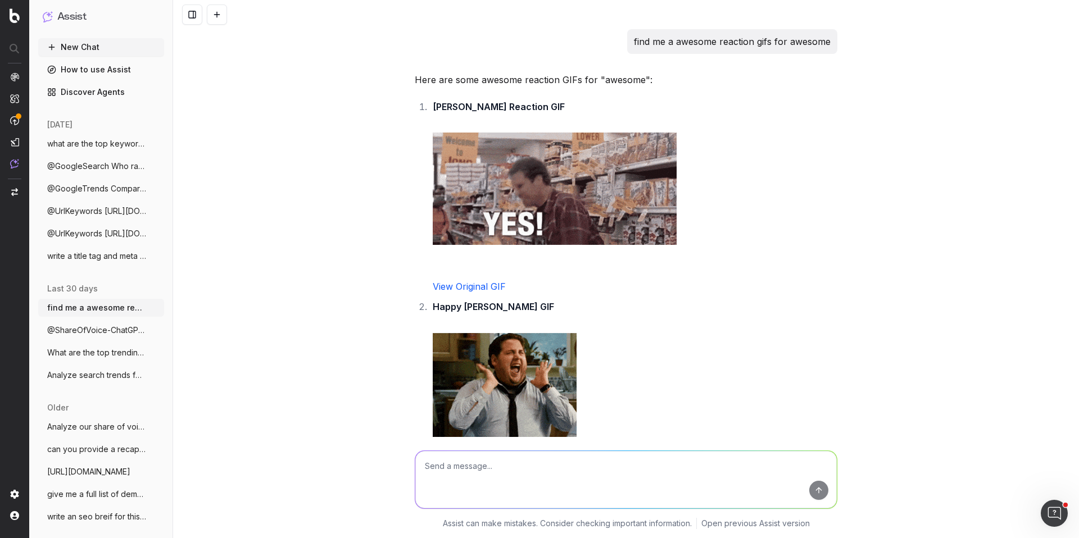
click at [108, 330] on span "@ShareOfVoice-ChatGPT compare my brand a" at bounding box center [96, 330] width 99 height 11
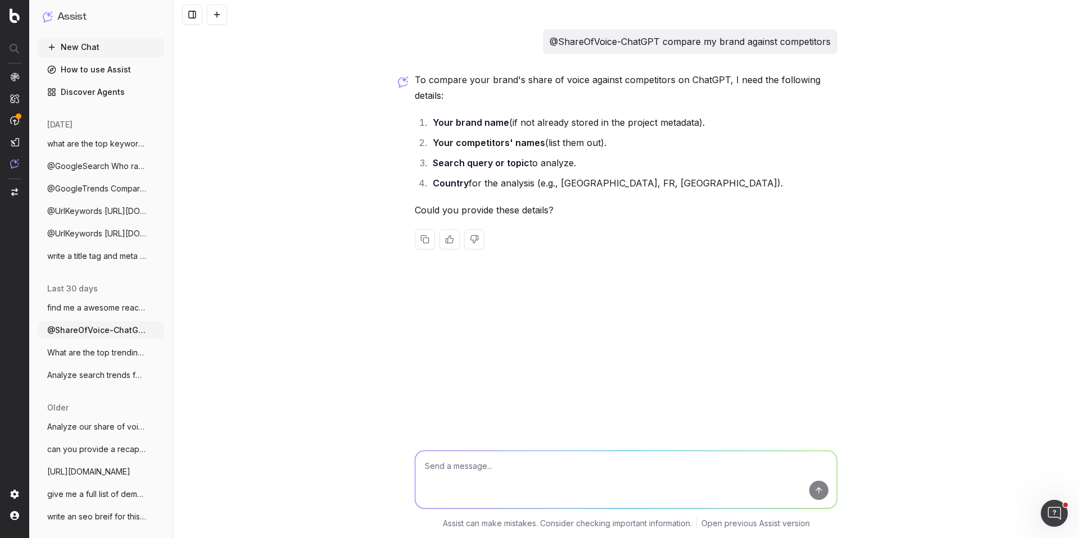
click at [110, 351] on span "What are the top trending topics for bac" at bounding box center [96, 352] width 99 height 11
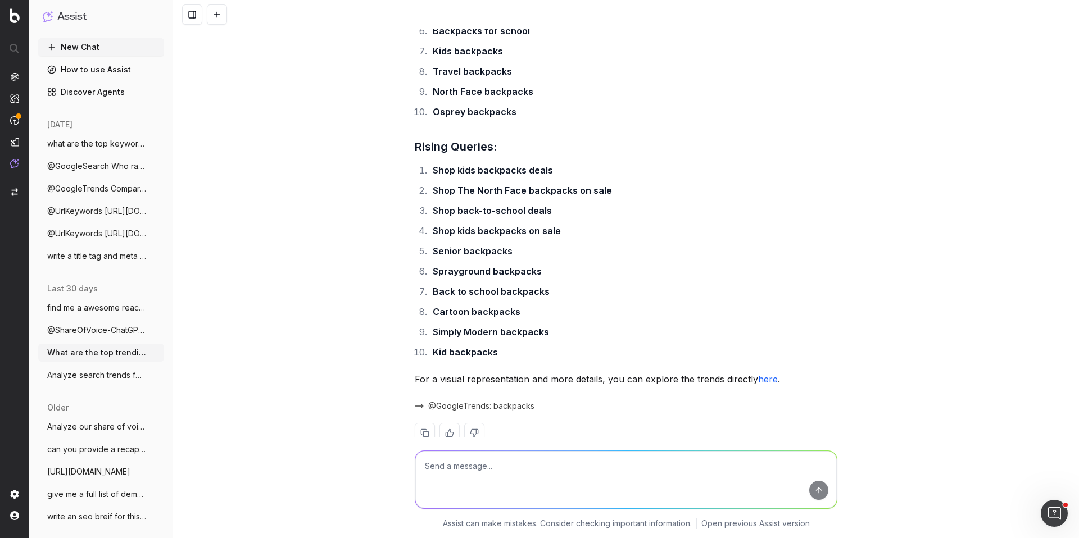
scroll to position [589, 0]
click at [768, 380] on link "here" at bounding box center [768, 378] width 20 height 11
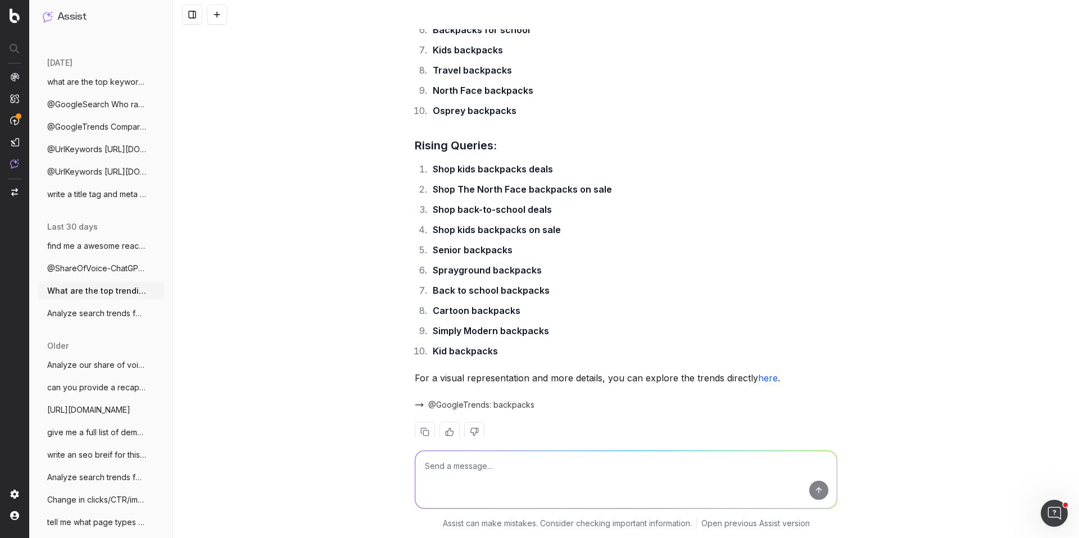
scroll to position [67, 0]
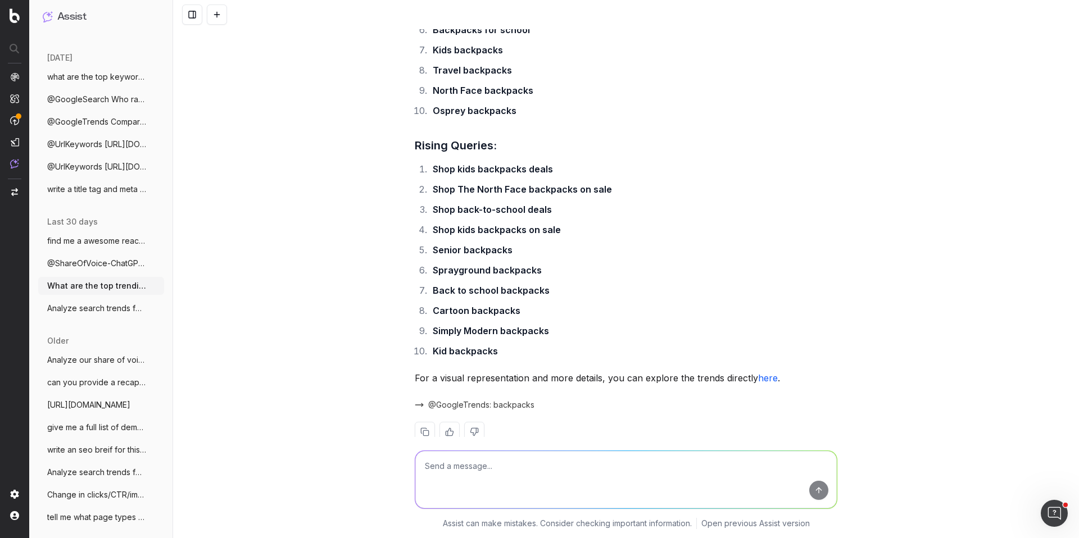
click at [102, 319] on div "last 30 days find me a awesome reaction gifs for awes More @ShareOfVoice-ChatGP…" at bounding box center [101, 271] width 126 height 119
click at [102, 309] on span "Analyze search trends for: back to schoo" at bounding box center [96, 308] width 99 height 11
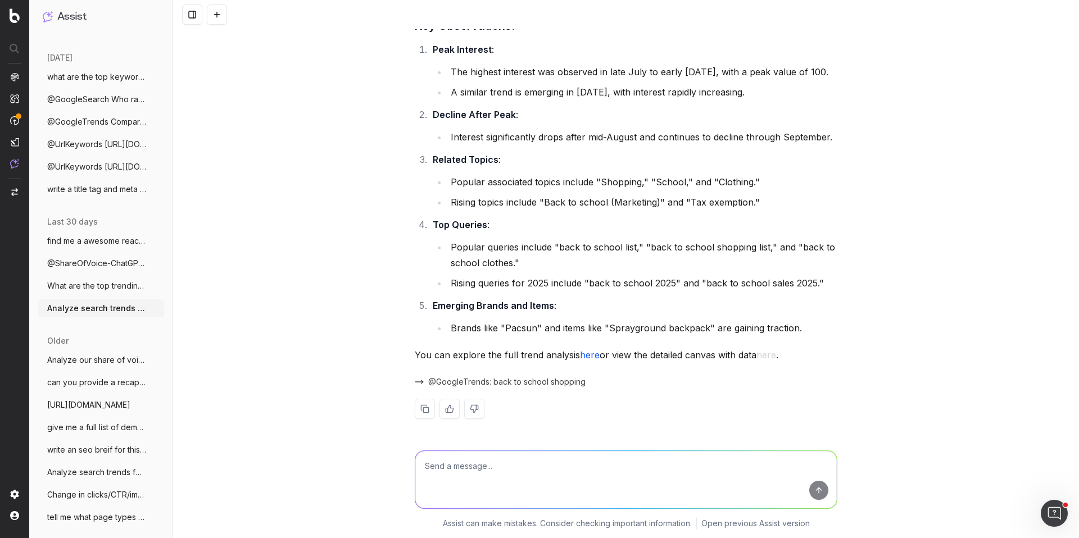
scroll to position [120, 0]
click at [591, 354] on link "here" at bounding box center [590, 355] width 20 height 11
click at [112, 360] on span "Analyze our share of voice for "What are" at bounding box center [96, 360] width 99 height 11
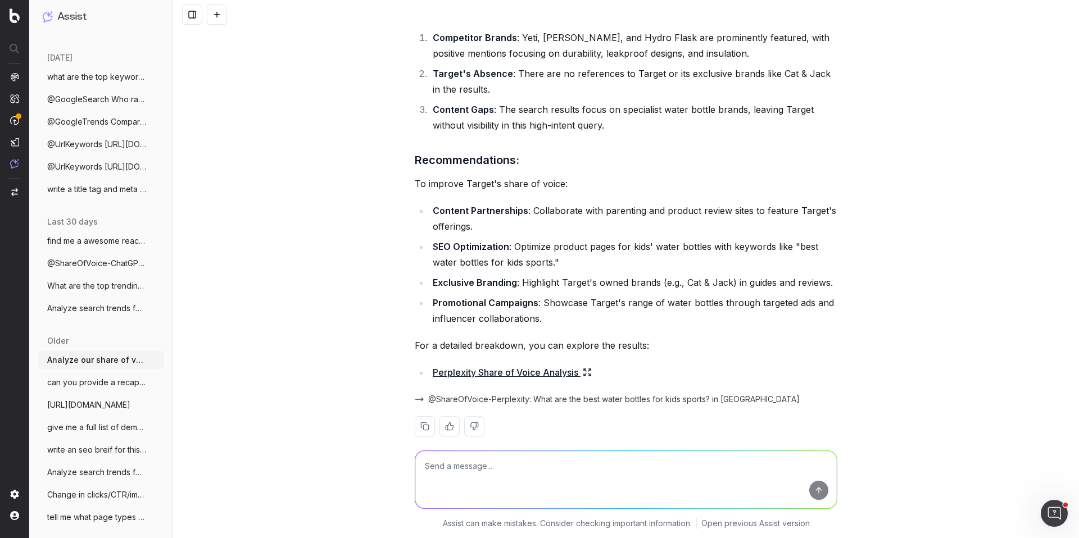
scroll to position [835, 0]
click at [92, 387] on span "can you provide a recap of our seo perfo" at bounding box center [96, 382] width 99 height 11
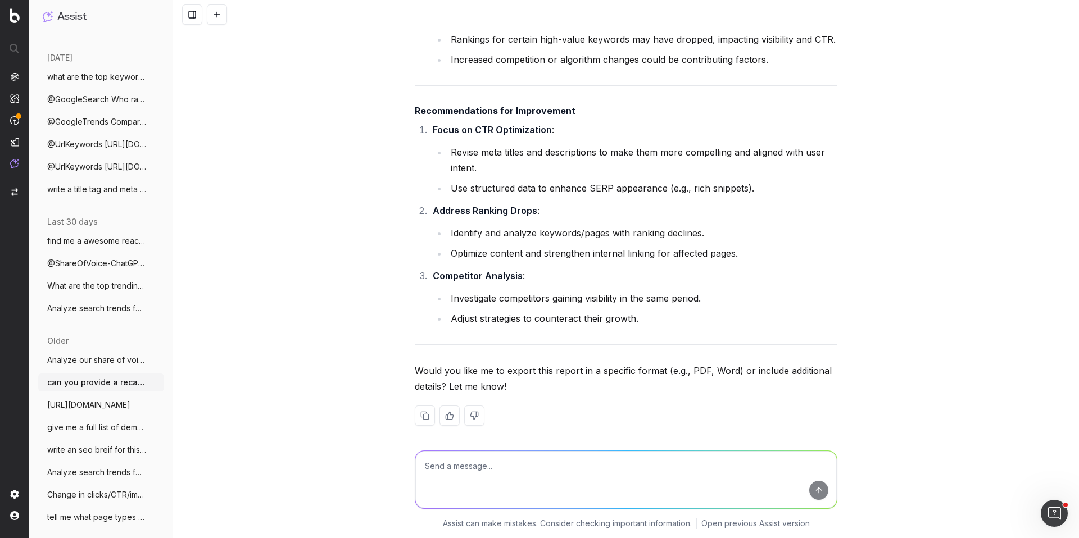
scroll to position [1597, 0]
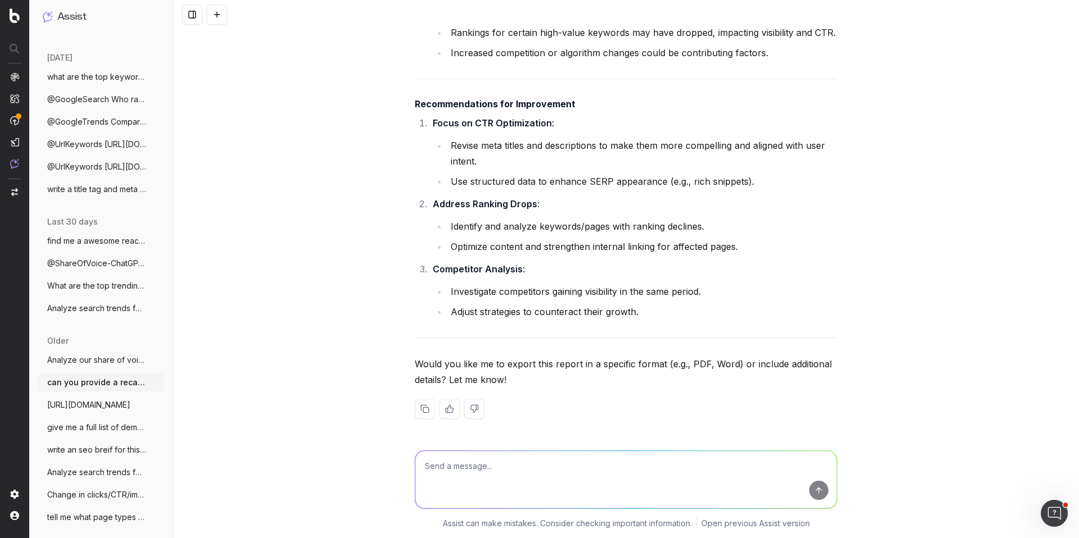
click at [115, 400] on span "[URL][DOMAIN_NAME]" at bounding box center [88, 405] width 83 height 11
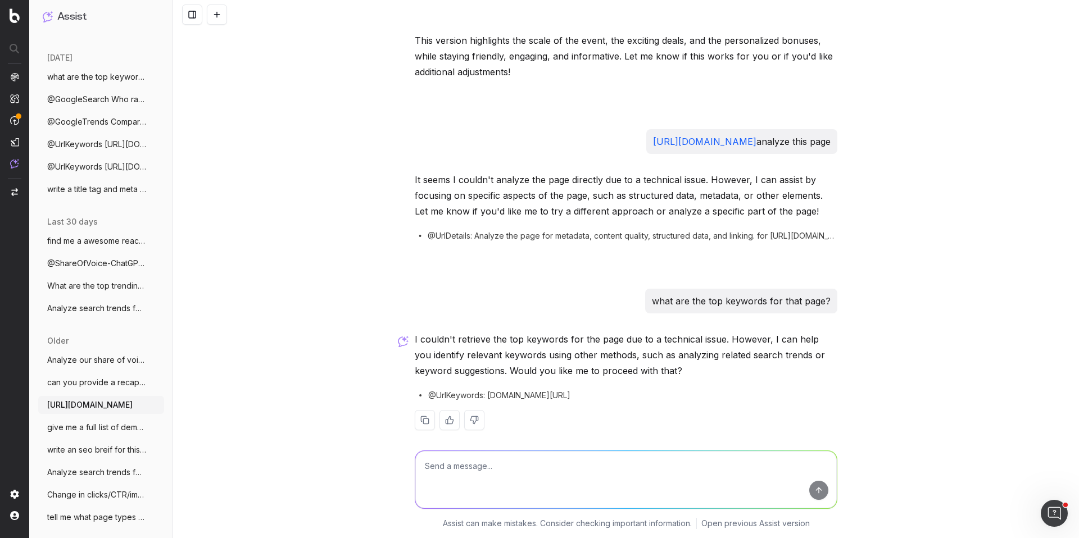
scroll to position [568, 0]
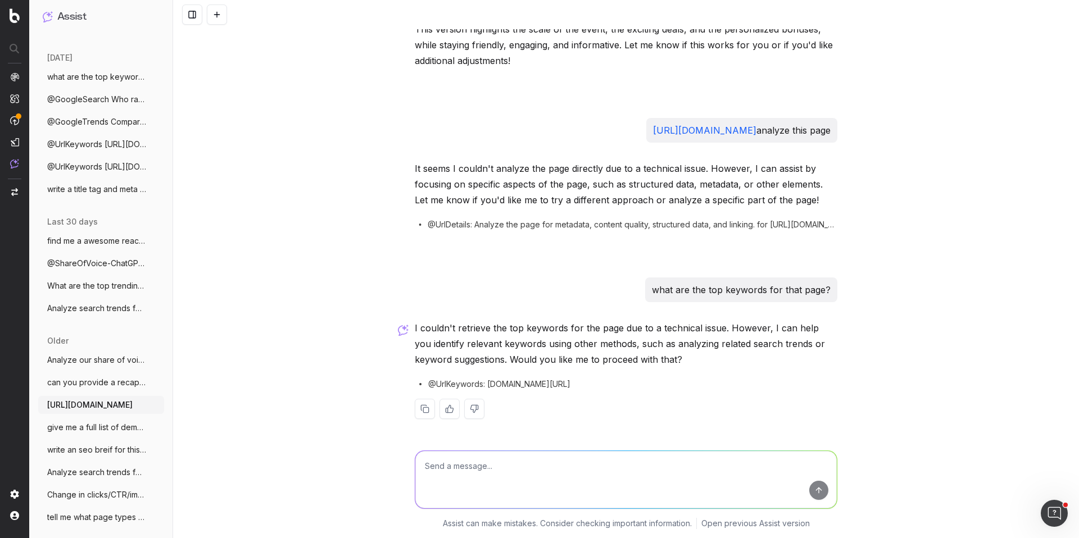
click at [117, 430] on span "give me a full list of demensions and me" at bounding box center [96, 427] width 99 height 11
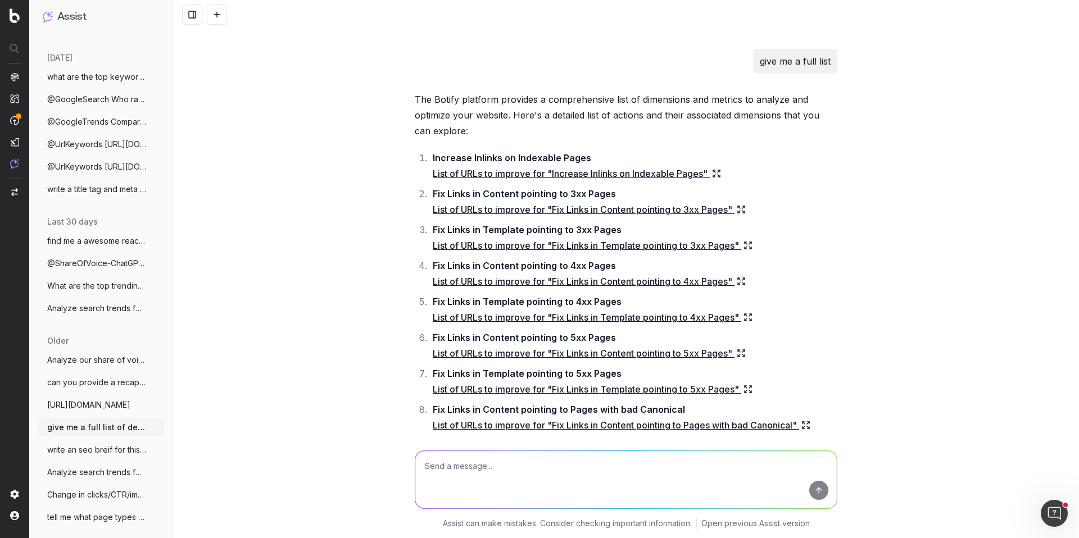
scroll to position [277, 0]
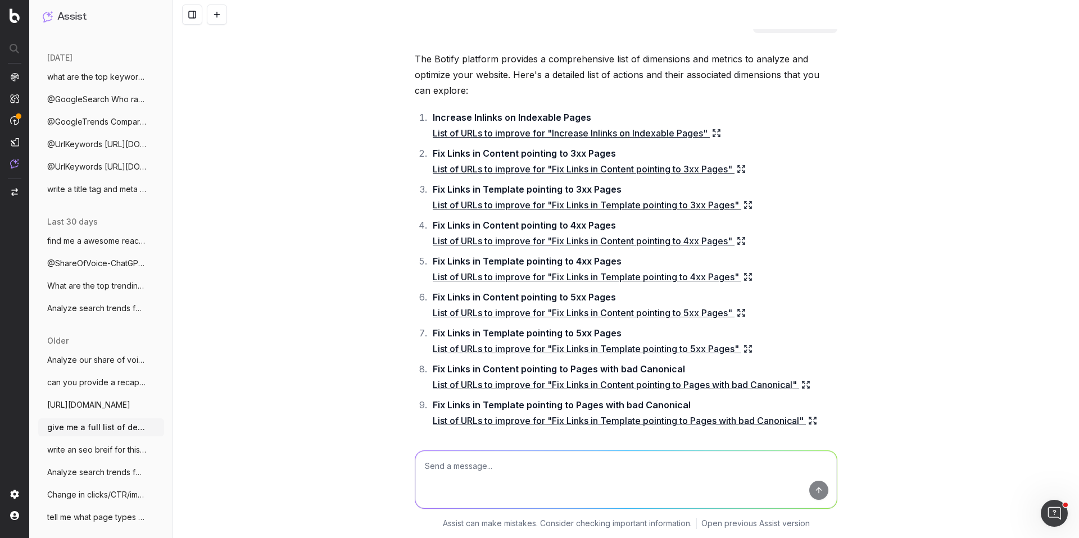
click at [90, 451] on span "write an seo breif for this url https://" at bounding box center [96, 449] width 99 height 11
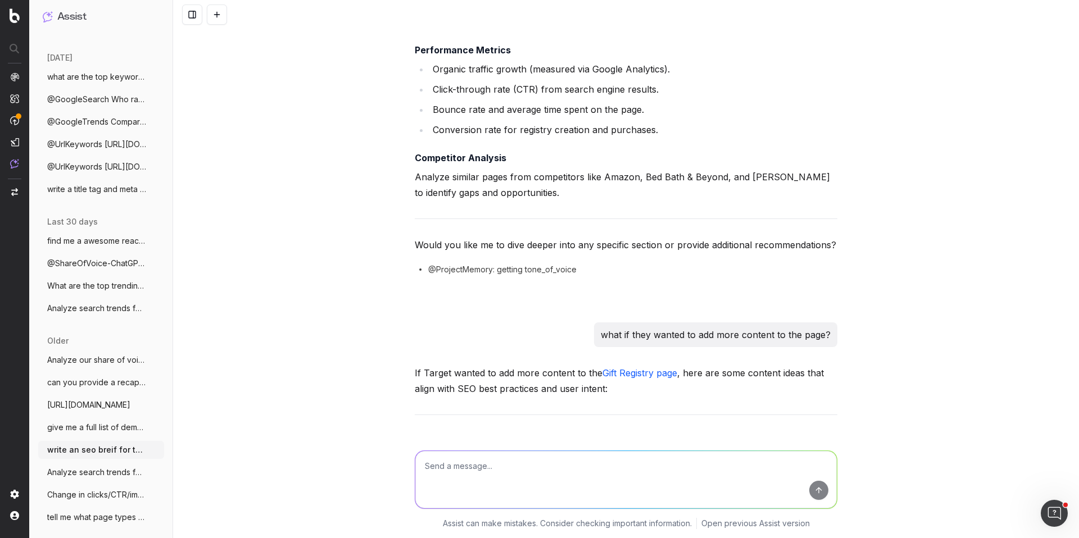
scroll to position [1245, 0]
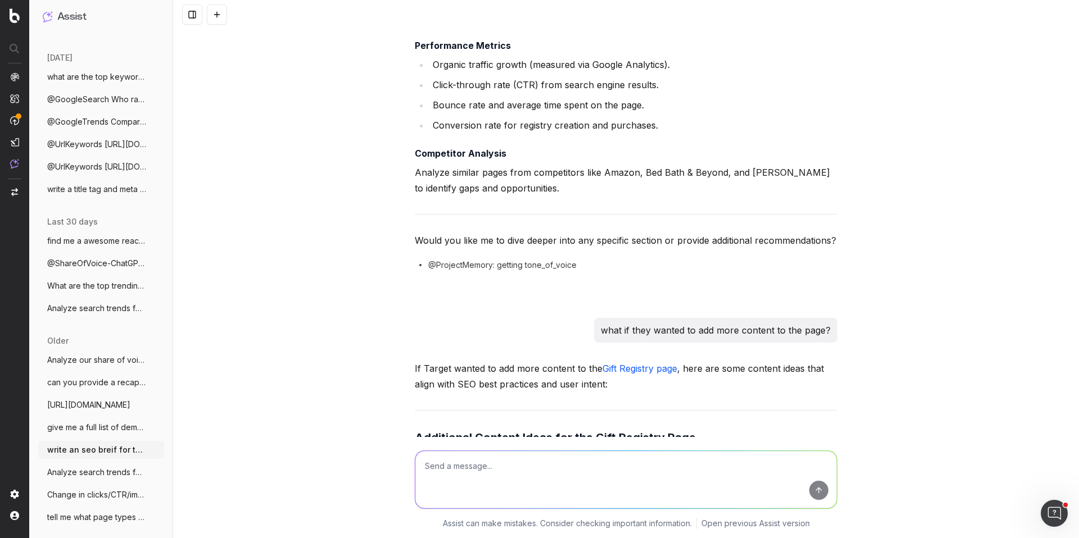
click at [108, 476] on span "Analyze search trends for: back to schoo" at bounding box center [96, 472] width 99 height 11
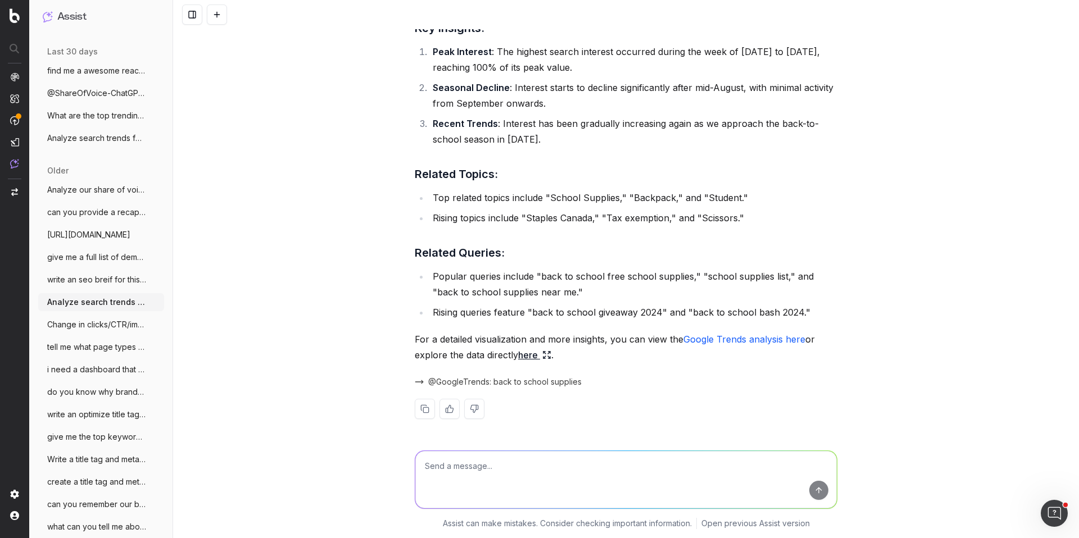
scroll to position [304, 0]
click at [61, 254] on span "Change in clicks/CTR/impressions over la" at bounding box center [96, 257] width 99 height 11
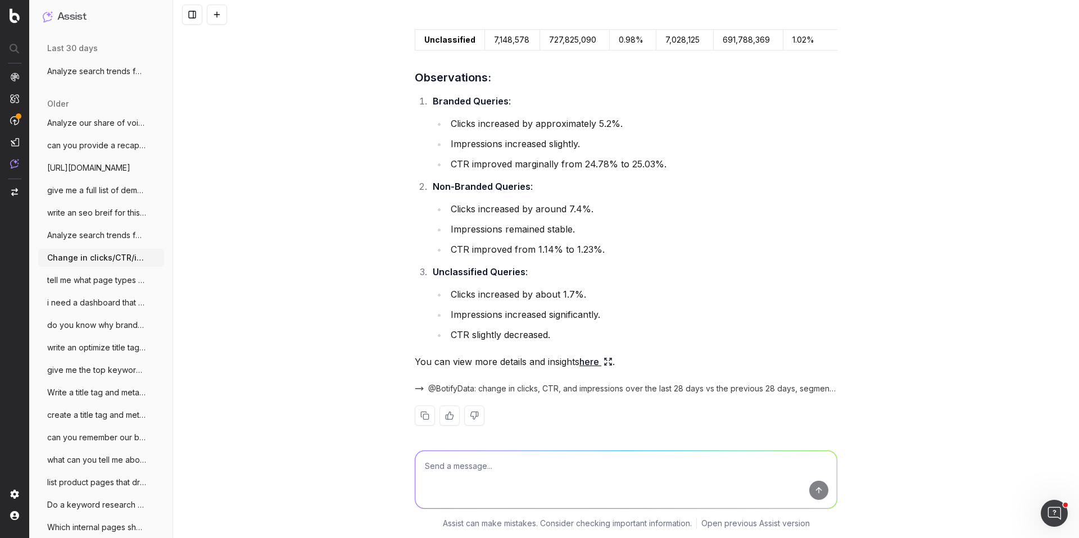
scroll to position [199, 0]
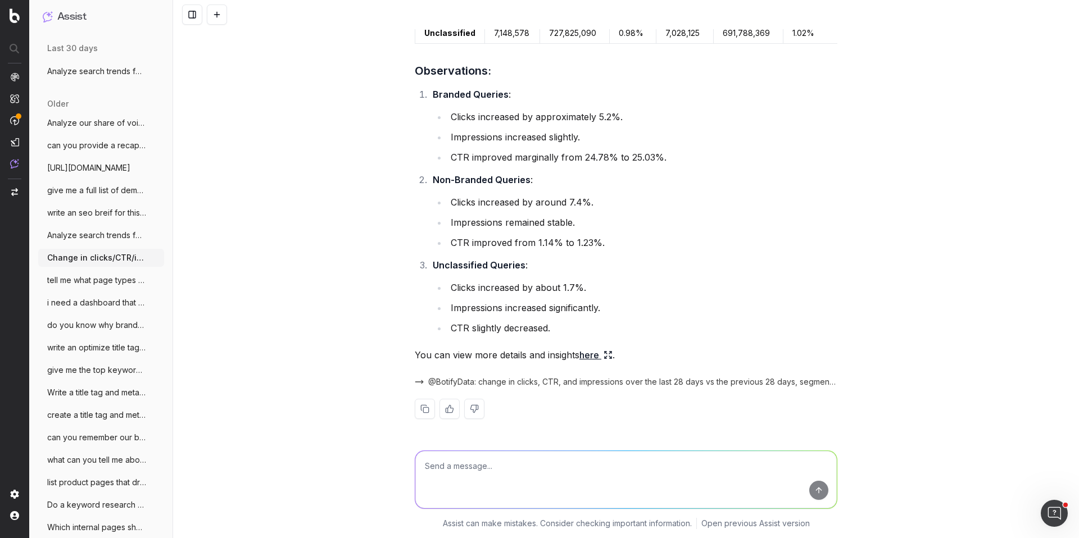
click at [111, 277] on span "tell me what page types we have setup in" at bounding box center [96, 280] width 99 height 11
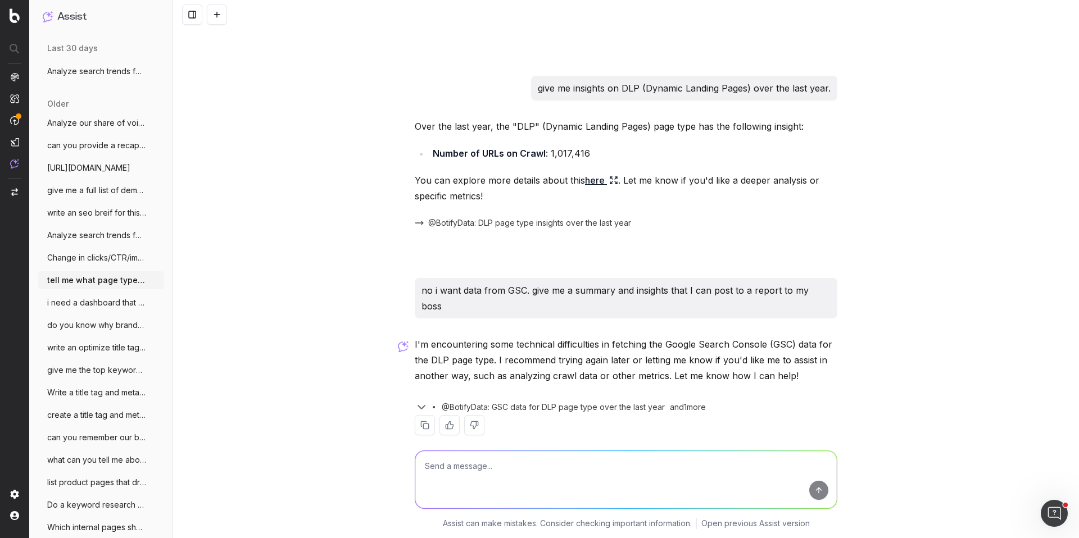
scroll to position [358, 0]
click at [97, 308] on span "i need a dashboard that shows DLP page t" at bounding box center [96, 302] width 99 height 11
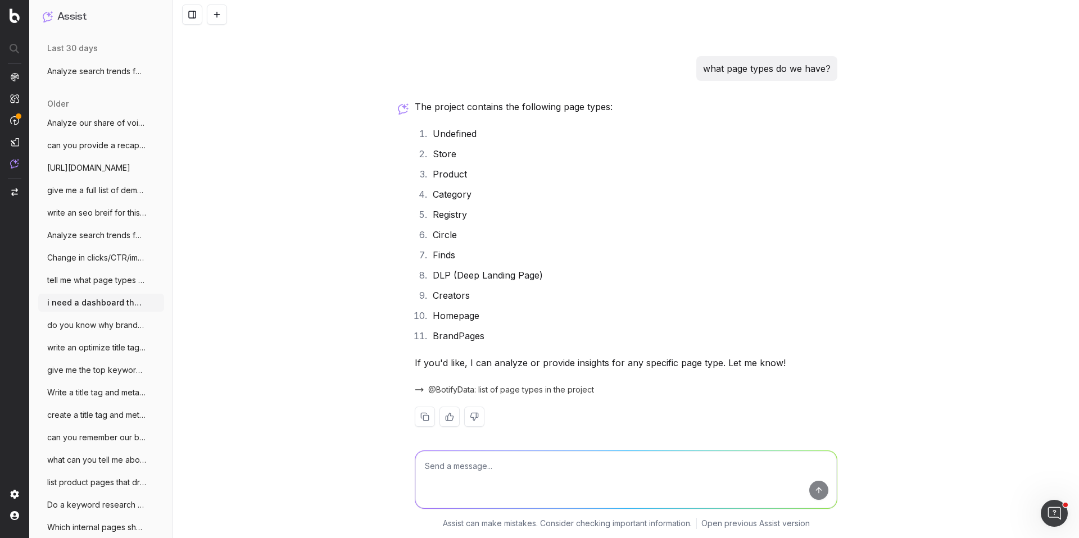
scroll to position [230, 0]
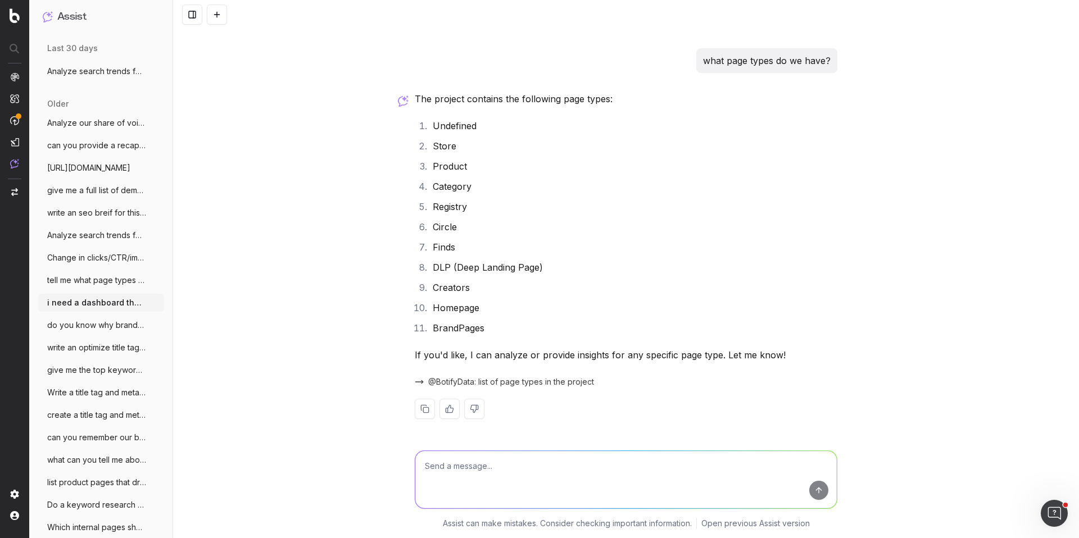
click at [97, 330] on span "do you know why branded searches are tre" at bounding box center [96, 325] width 99 height 11
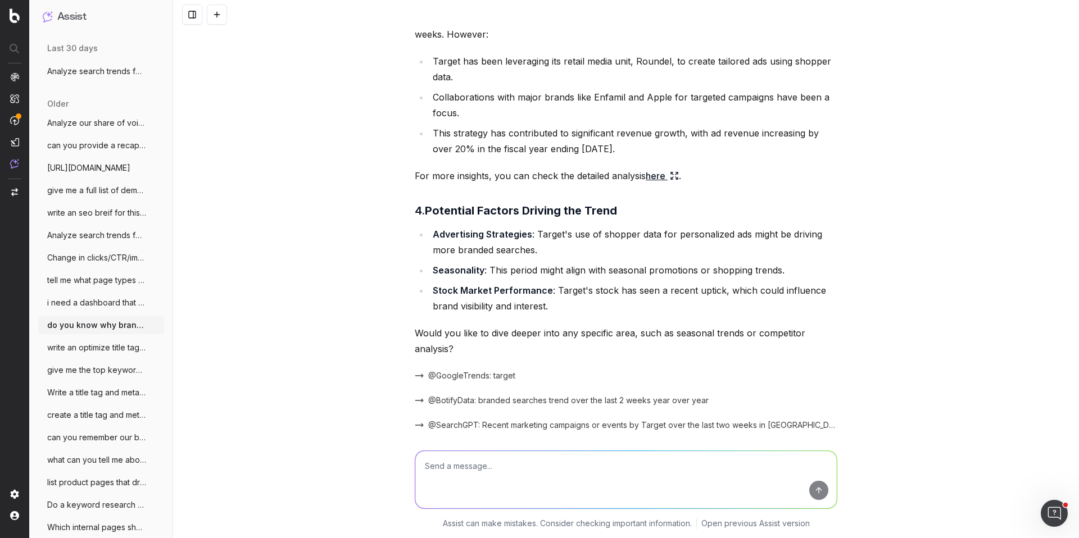
scroll to position [715, 0]
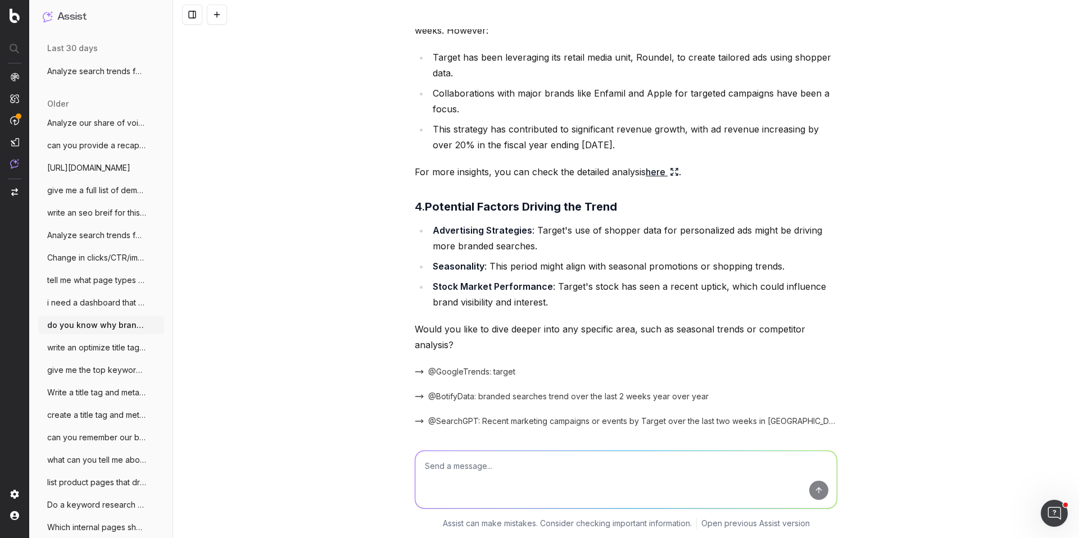
click at [669, 168] on link "here" at bounding box center [662, 172] width 33 height 16
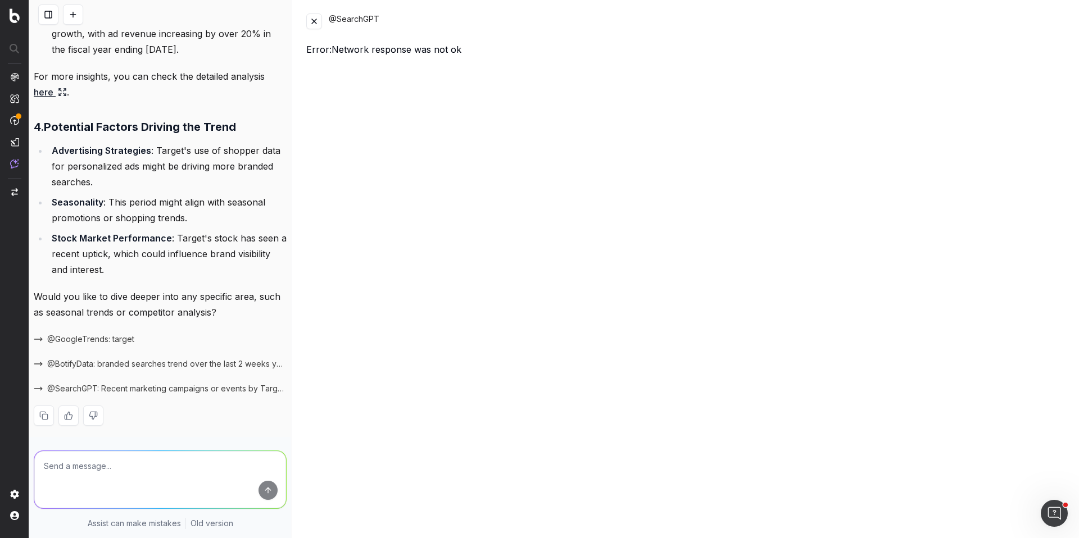
scroll to position [1055, 0]
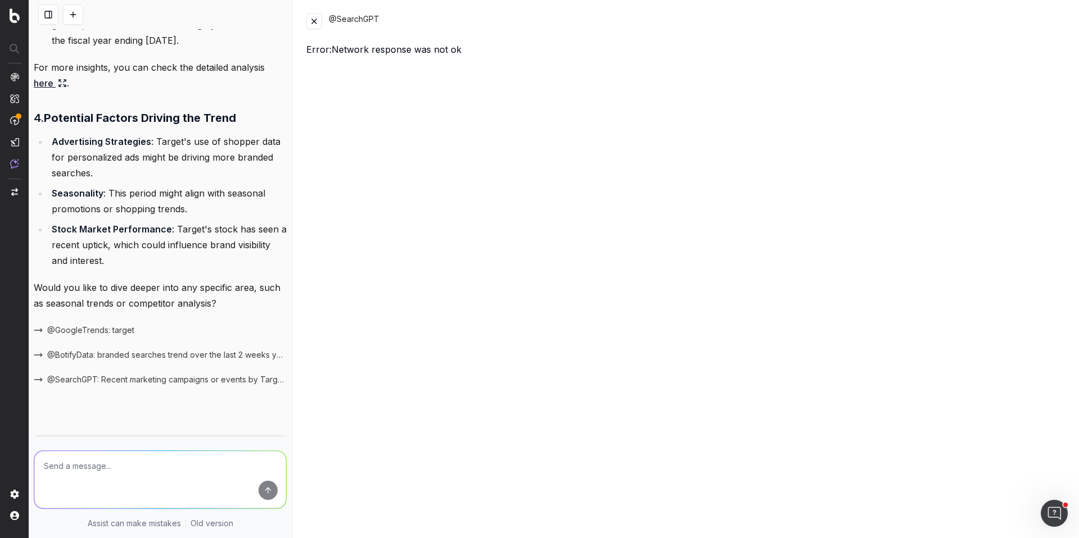
click at [316, 22] on button at bounding box center [314, 21] width 16 height 16
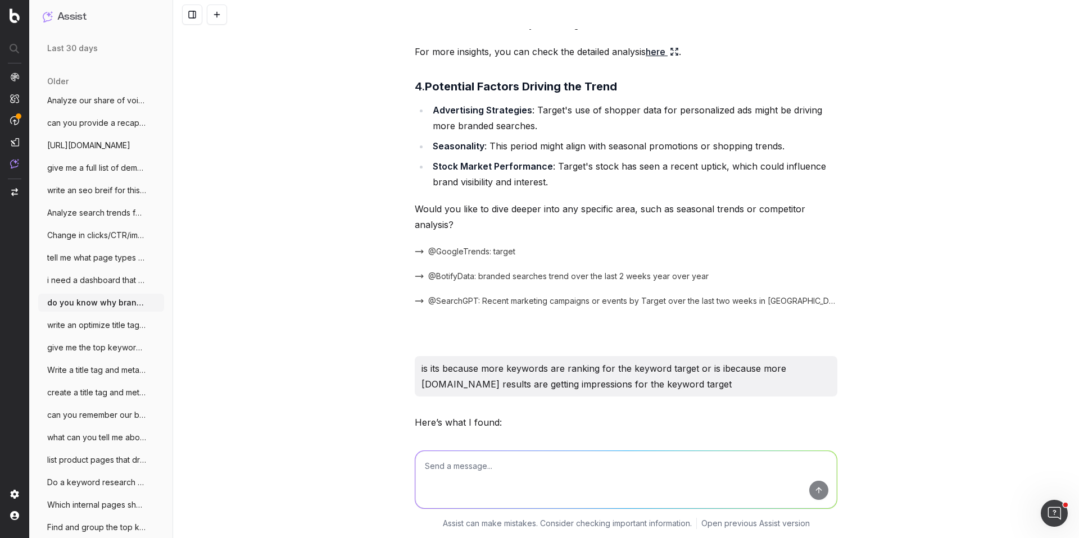
scroll to position [334, 0]
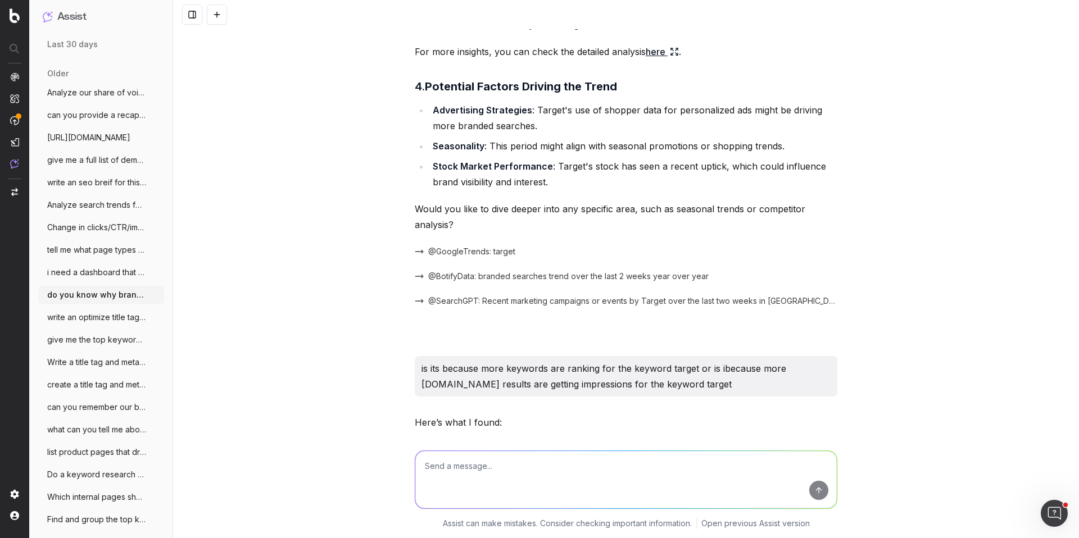
click at [100, 319] on span "write an optimize title tag and meta des" at bounding box center [96, 317] width 99 height 11
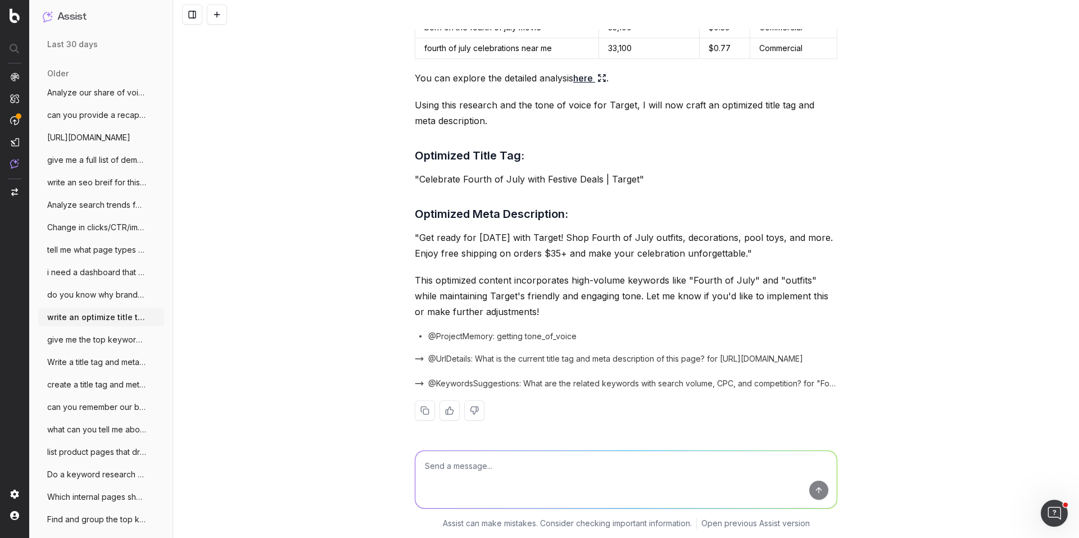
scroll to position [198, 0]
click at [110, 347] on button "give me the top keywords by page type fo" at bounding box center [101, 340] width 126 height 18
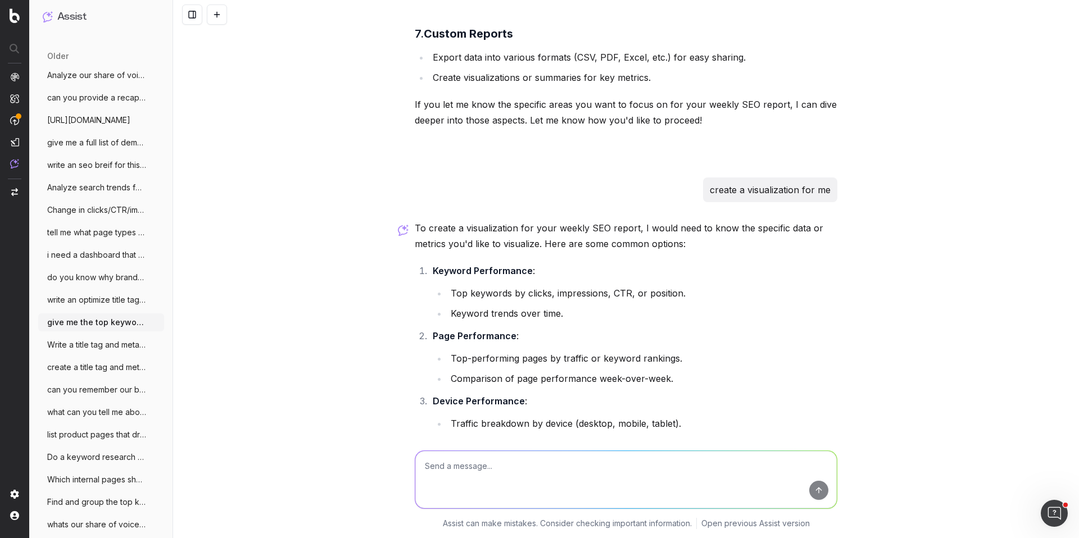
scroll to position [365, 0]
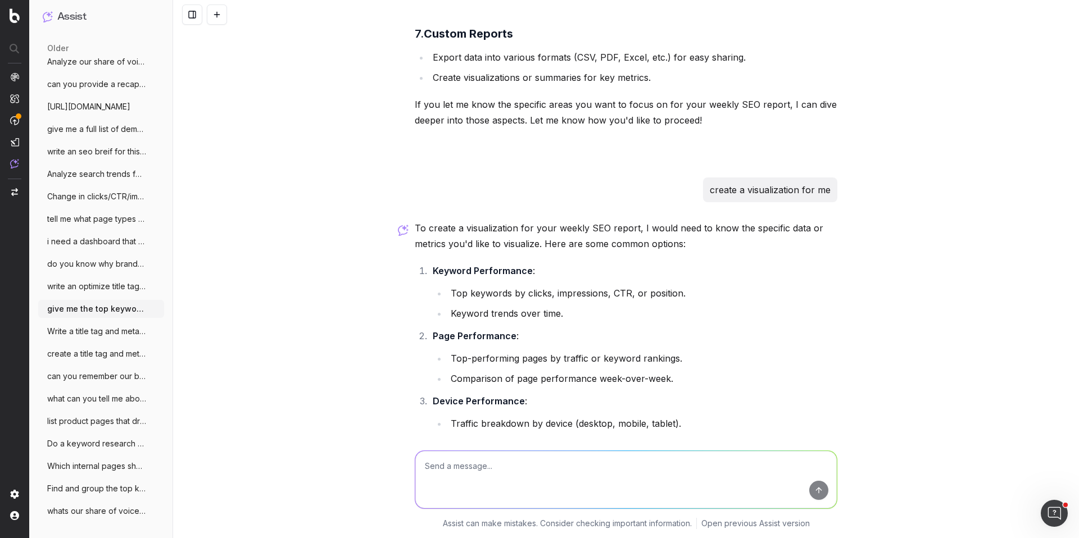
click at [92, 327] on span "Write a title tag and meta description f" at bounding box center [96, 331] width 99 height 11
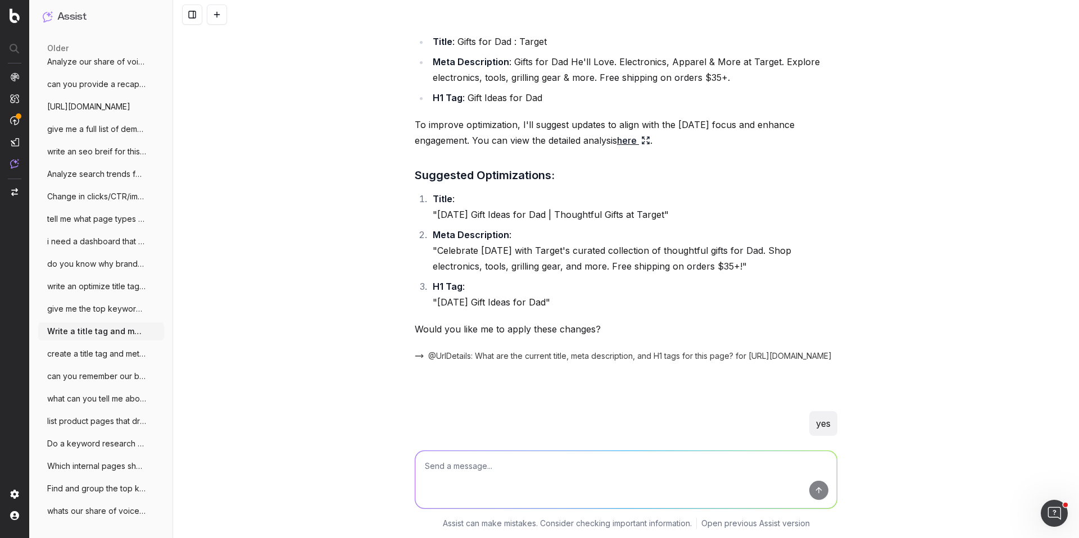
scroll to position [1331, 0]
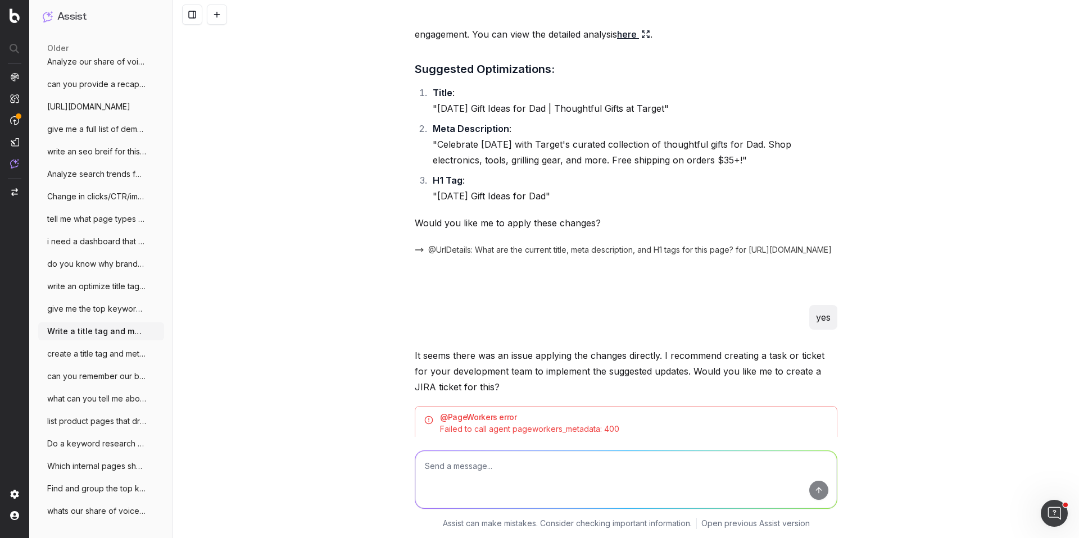
click at [112, 513] on span "whats our share of voice for mothers day" at bounding box center [96, 511] width 99 height 11
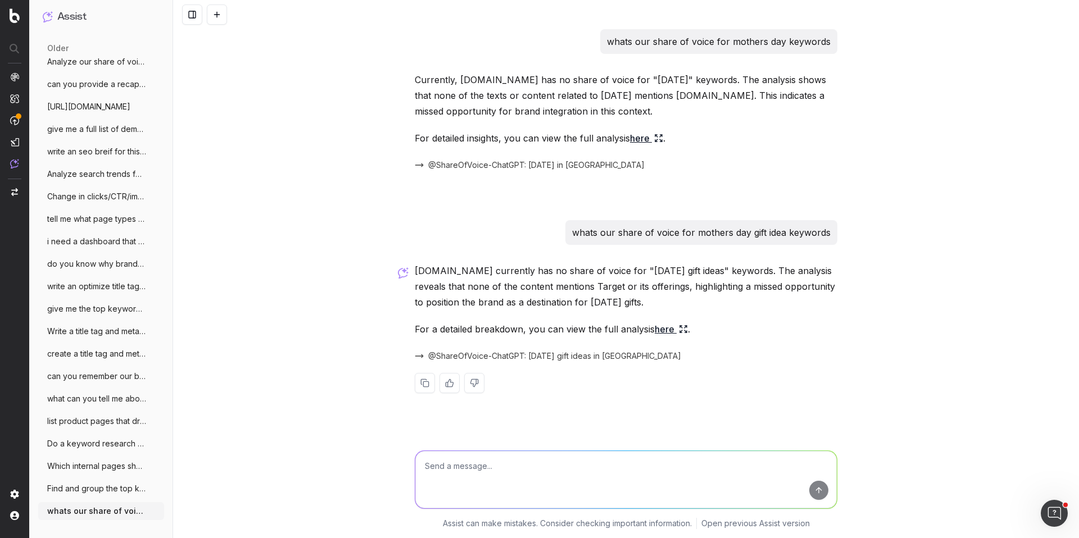
click at [660, 326] on link "here" at bounding box center [671, 329] width 33 height 16
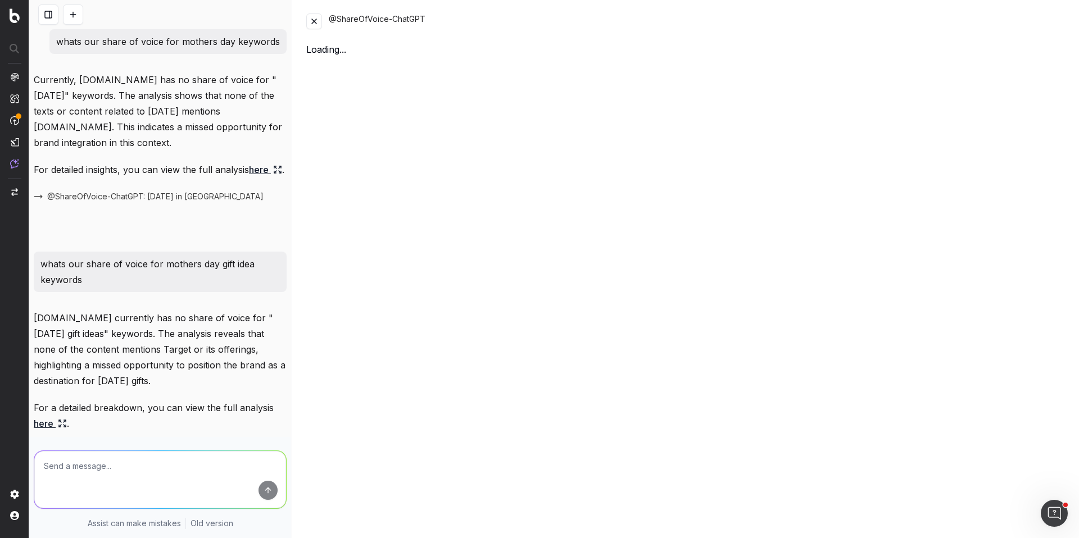
scroll to position [311, 0]
click at [314, 16] on button at bounding box center [314, 21] width 16 height 16
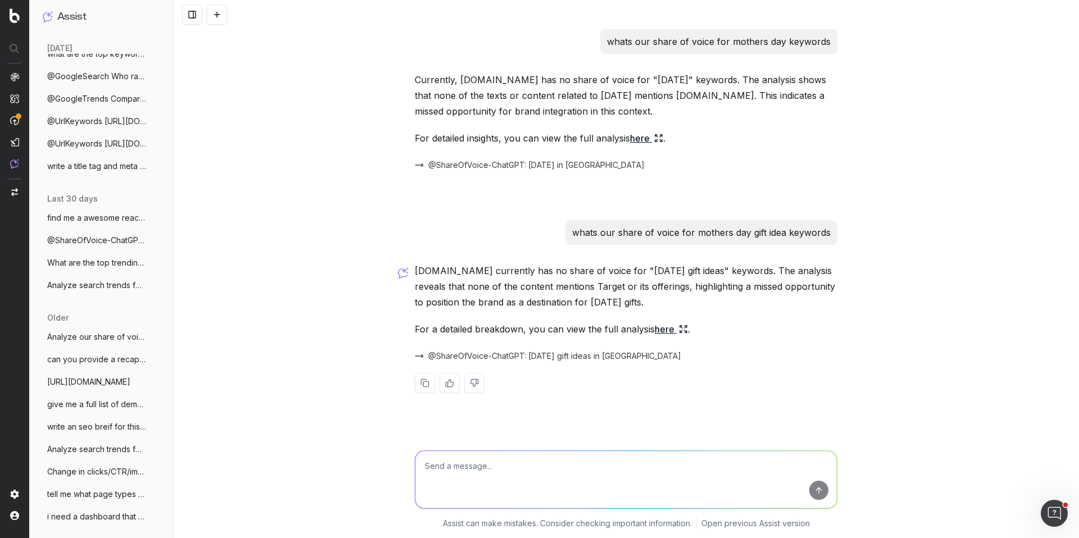
scroll to position [0, 0]
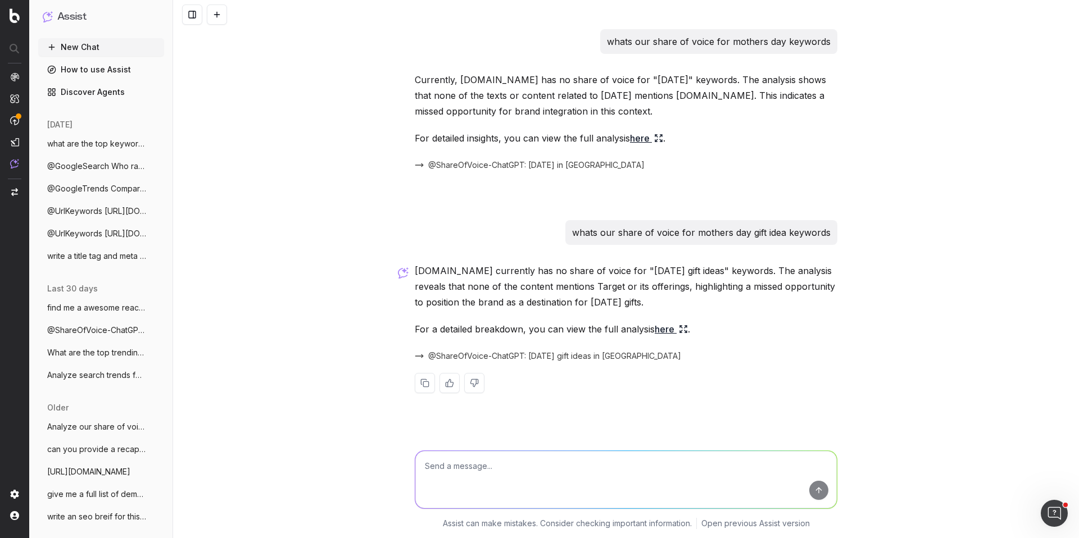
click at [92, 73] on link "How to use Assist" at bounding box center [101, 70] width 126 height 18
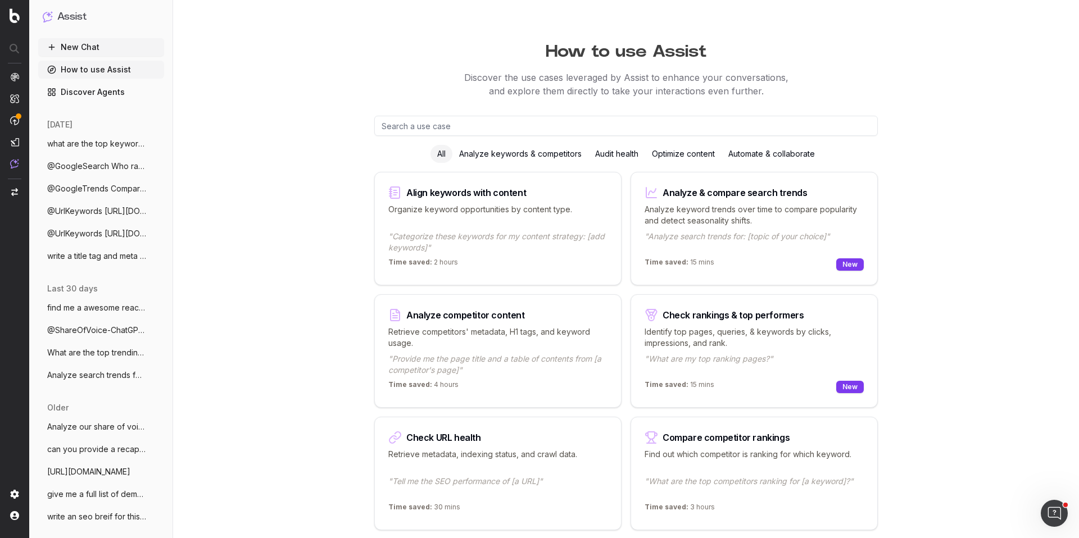
click at [491, 239] on p ""Categorize these keywords for my content strategy: [add keywords]"" at bounding box center [497, 242] width 219 height 22
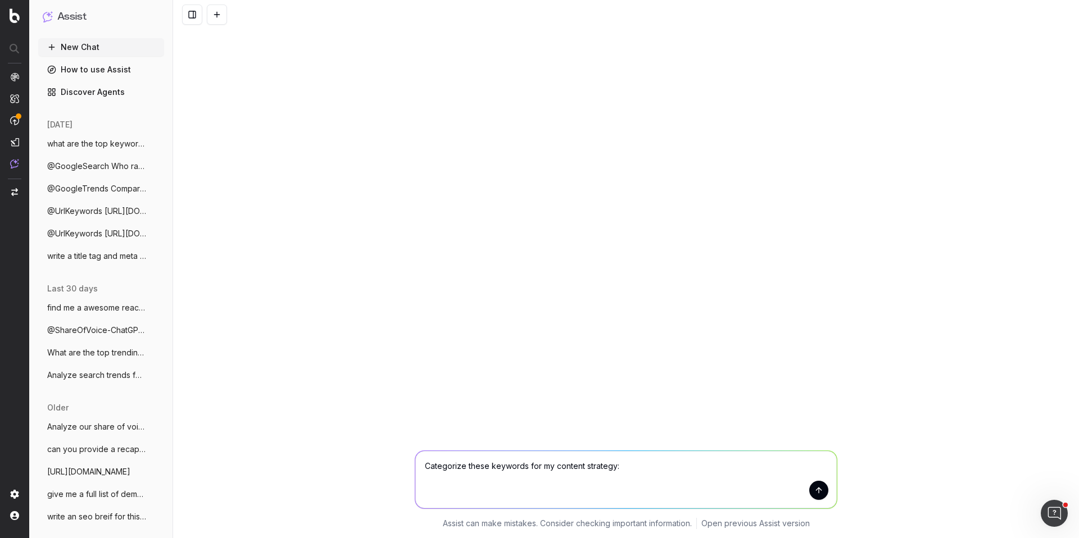
click at [498, 207] on div "Categorize these keywords for my content strategy: Categorize these keywords fo…" at bounding box center [626, 269] width 906 height 538
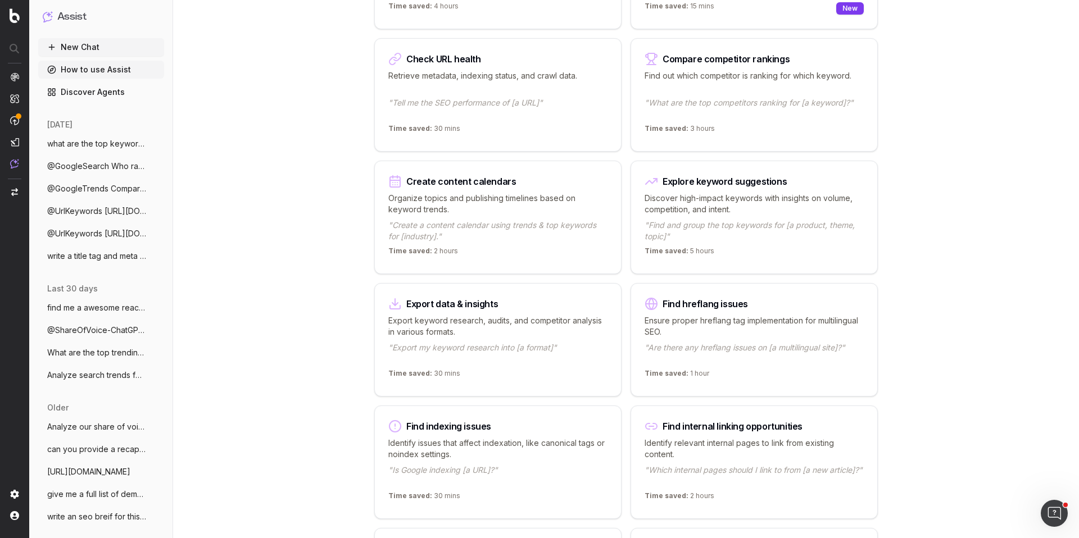
scroll to position [368, 0]
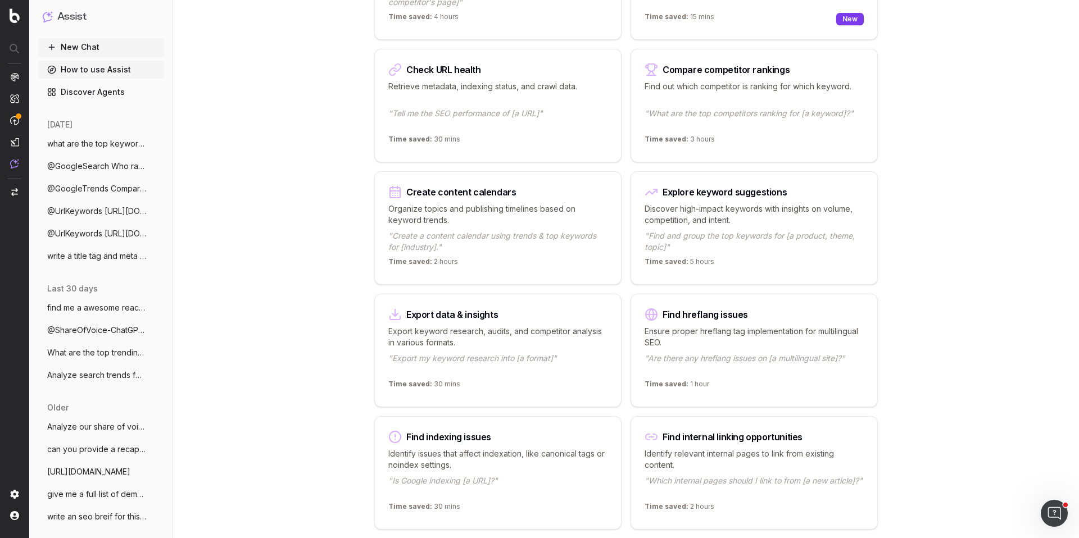
click at [738, 231] on p ""Find and group the top keywords for [a product, theme, topic]"" at bounding box center [754, 241] width 219 height 22
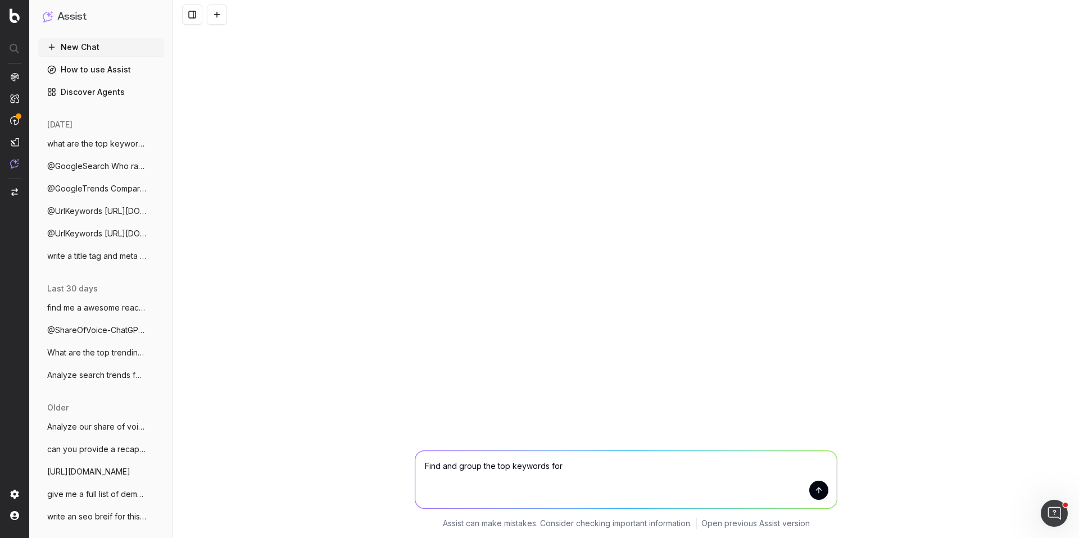
click at [603, 468] on textarea "Find and group the top keywords for" at bounding box center [625, 479] width 421 height 57
type textarea "Find and group the top keywords for [DATE] costumes"
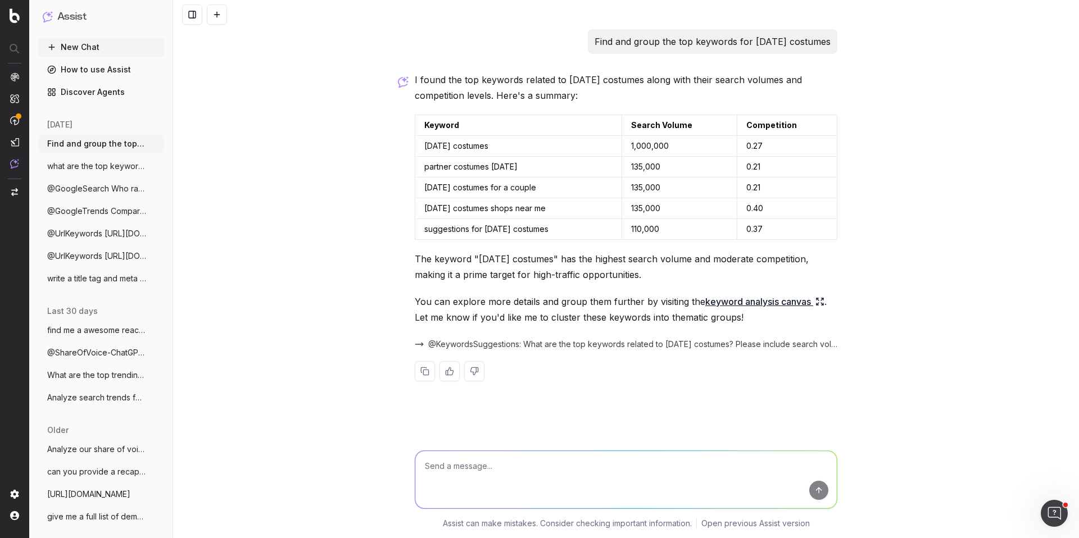
click at [603, 468] on textarea at bounding box center [625, 479] width 421 height 57
click at [488, 345] on span "@KeywordsSuggestions: What are the top keywords related to [DATE] costumes? Ple…" at bounding box center [632, 344] width 409 height 11
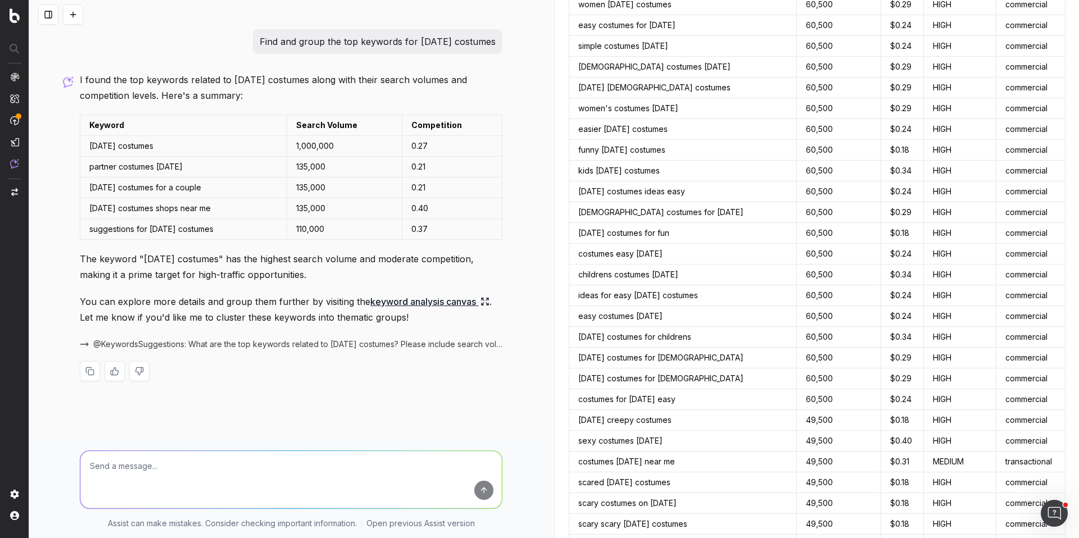
scroll to position [1818, 0]
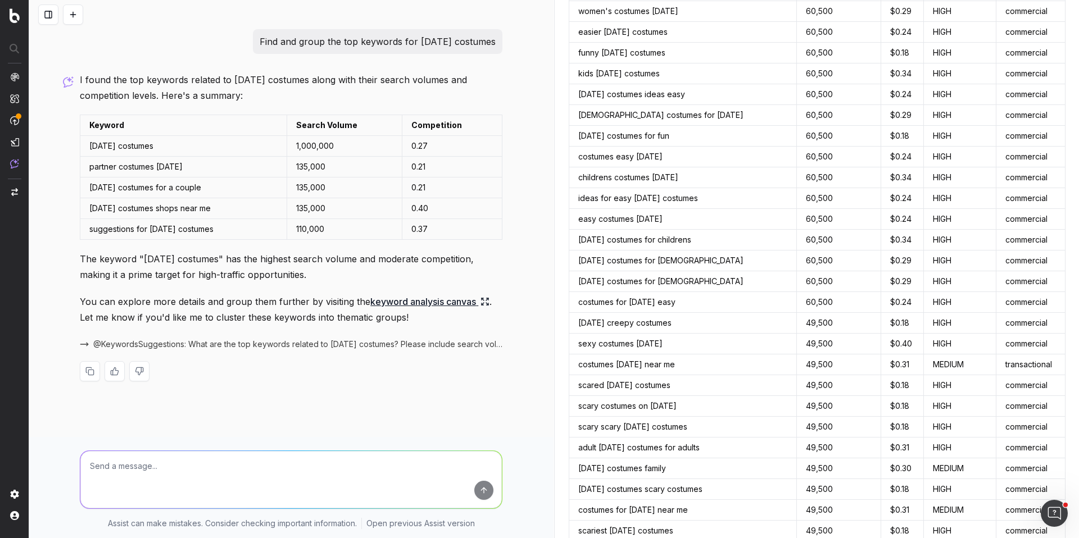
click at [314, 488] on textarea at bounding box center [290, 479] width 421 height 57
type textarea "please cluster these keywords into thematic groups"
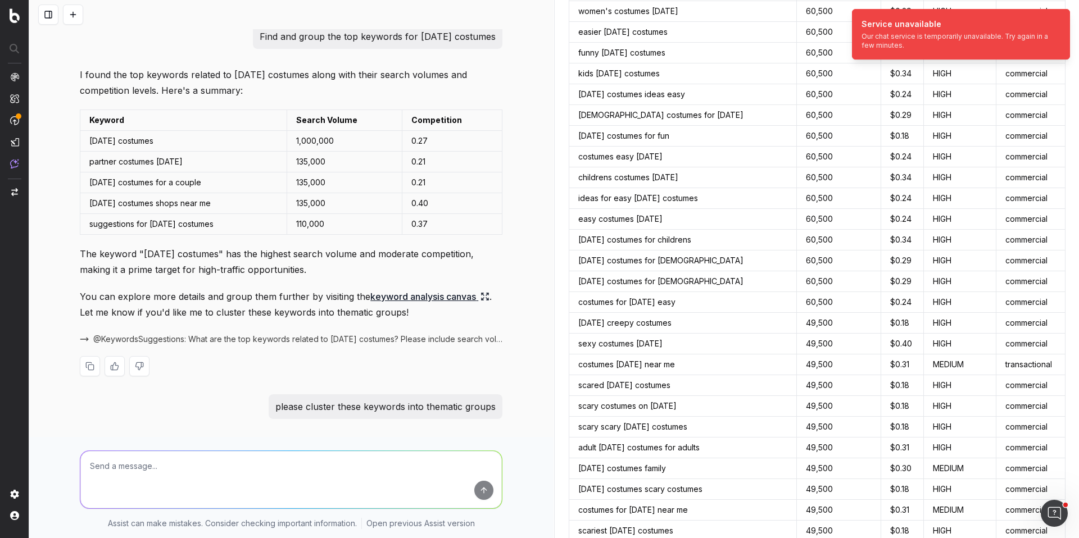
scroll to position [5, 0]
click at [394, 482] on textarea at bounding box center [290, 479] width 421 height 57
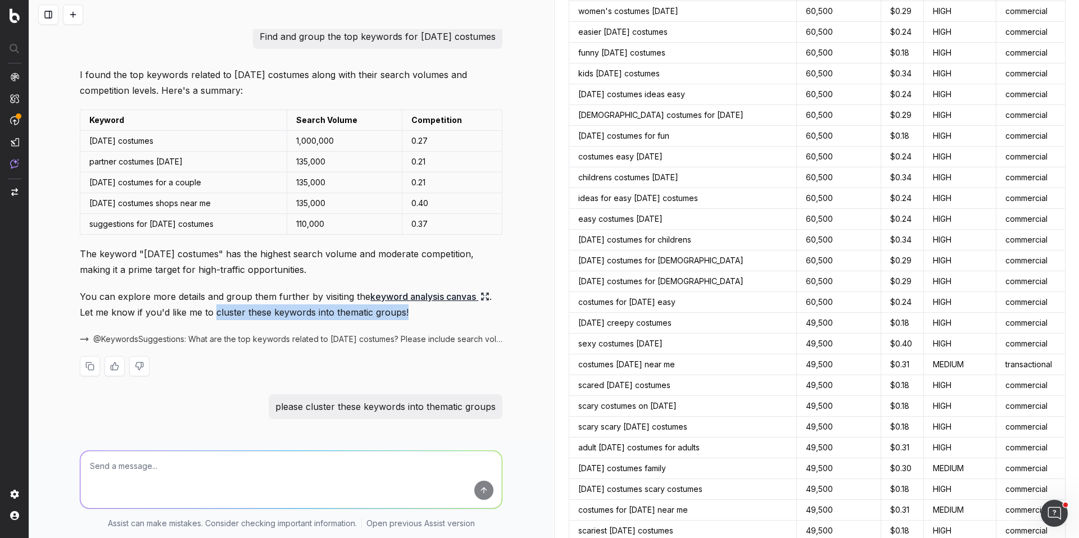
drag, startPoint x: 215, startPoint y: 313, endPoint x: 409, endPoint y: 312, distance: 193.9
click at [409, 312] on p "You can explore more details and group them further by visiting the keyword ana…" at bounding box center [291, 304] width 423 height 31
copy p "cluster these keywords into thematic groups!"
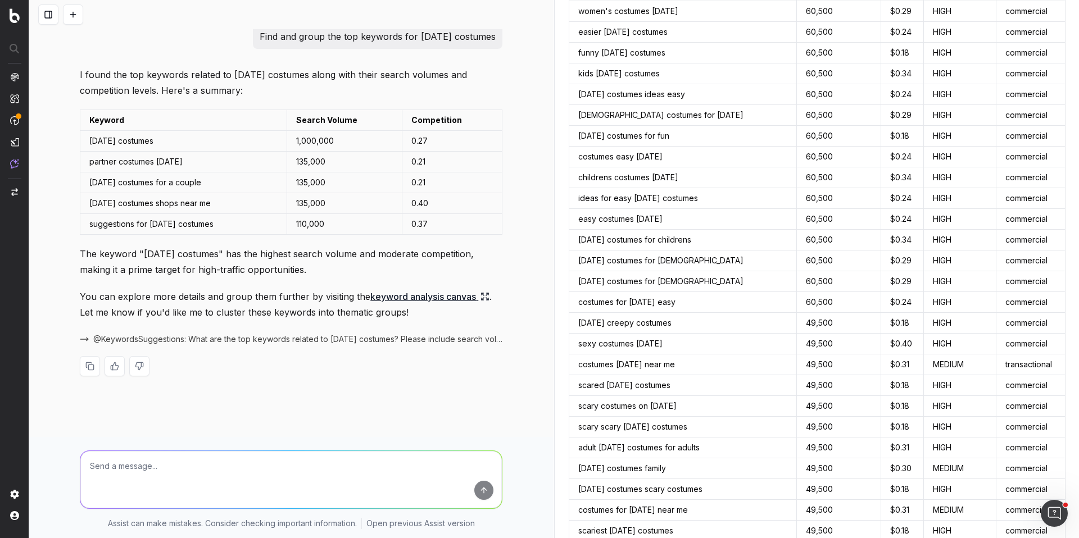
click at [299, 483] on textarea at bounding box center [290, 479] width 421 height 57
paste textarea "cluster these keywords into thematic groups!"
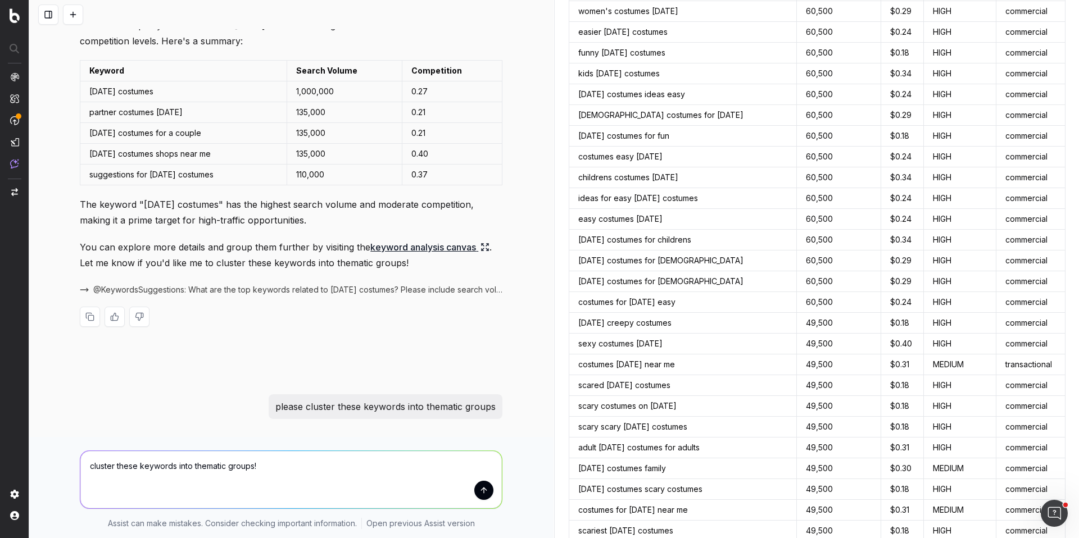
type textarea "cluster these keywords into thematic groups!"
click at [486, 491] on button "submit" at bounding box center [483, 490] width 19 height 19
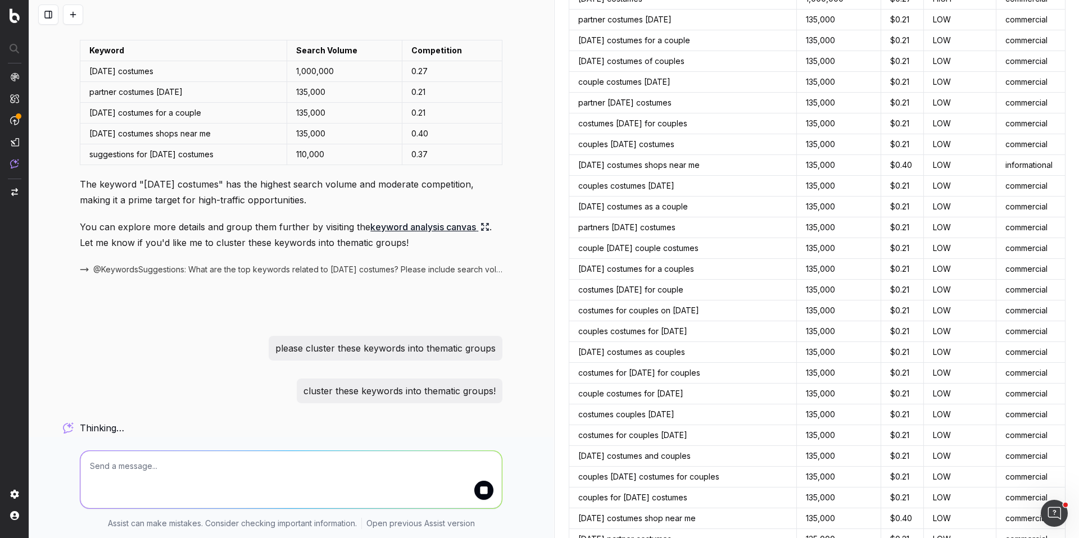
scroll to position [0, 0]
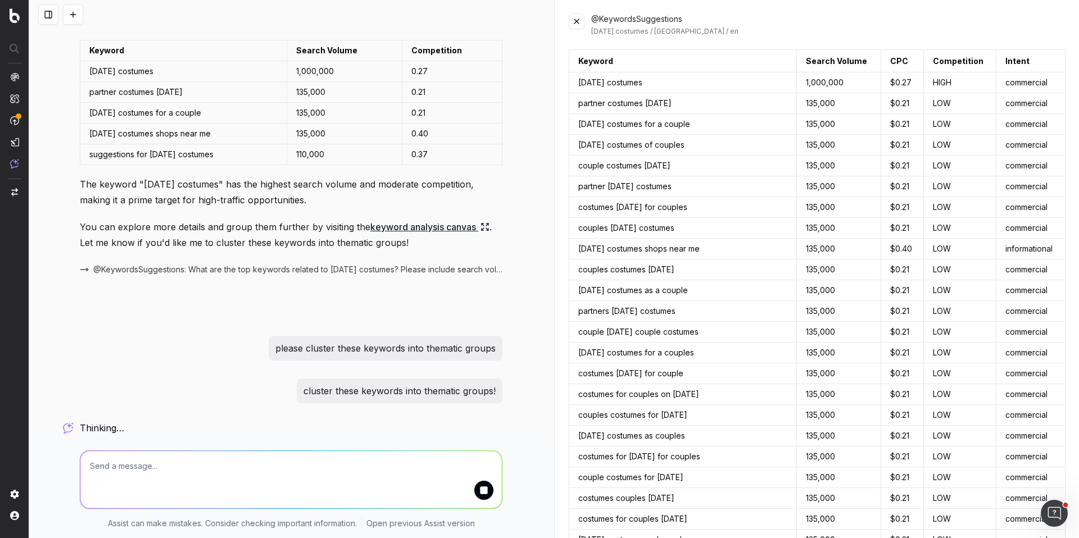
click at [578, 24] on button at bounding box center [577, 21] width 16 height 16
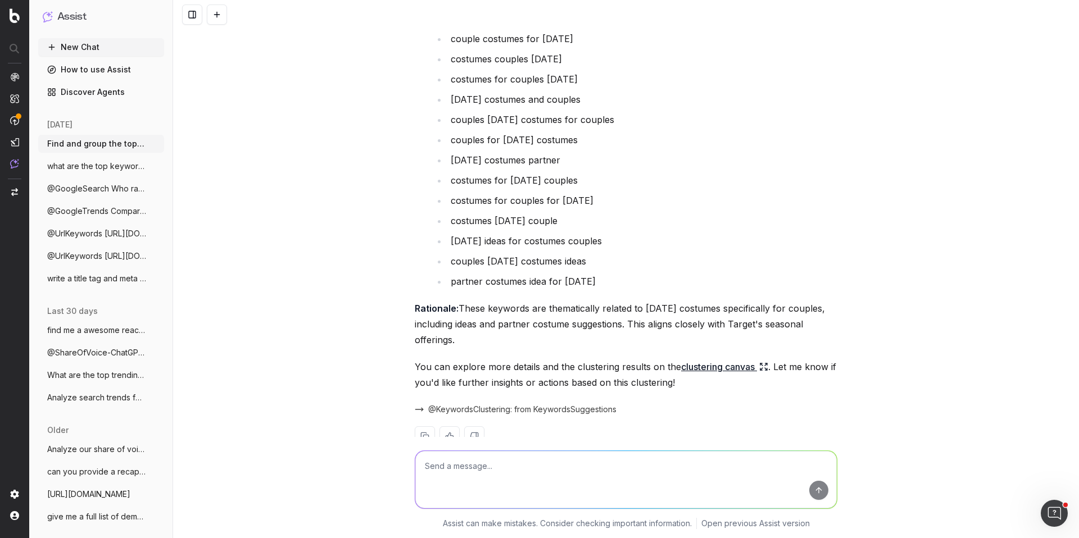
scroll to position [909, 0]
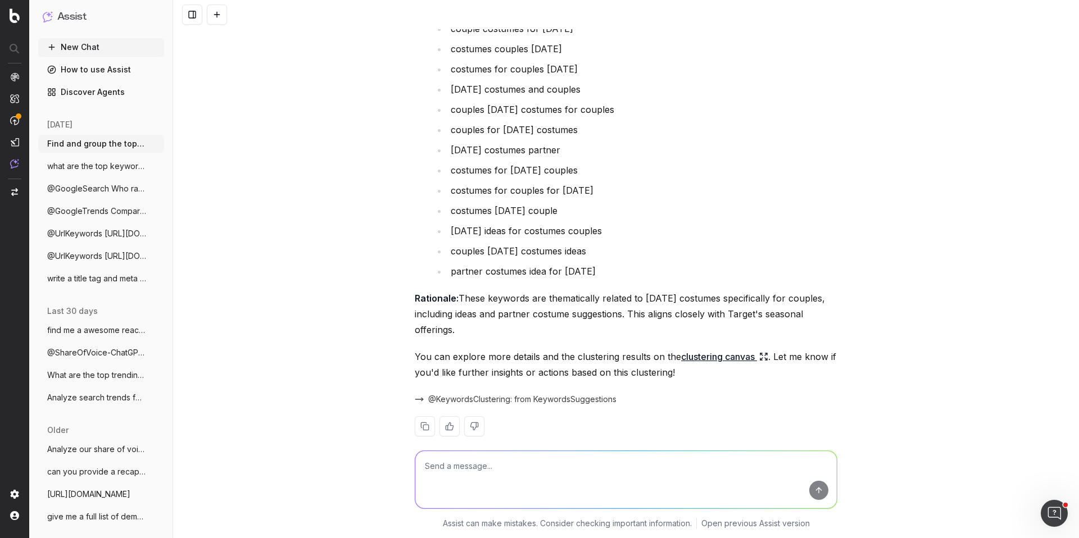
click at [715, 356] on link "clustering canvas" at bounding box center [724, 357] width 87 height 16
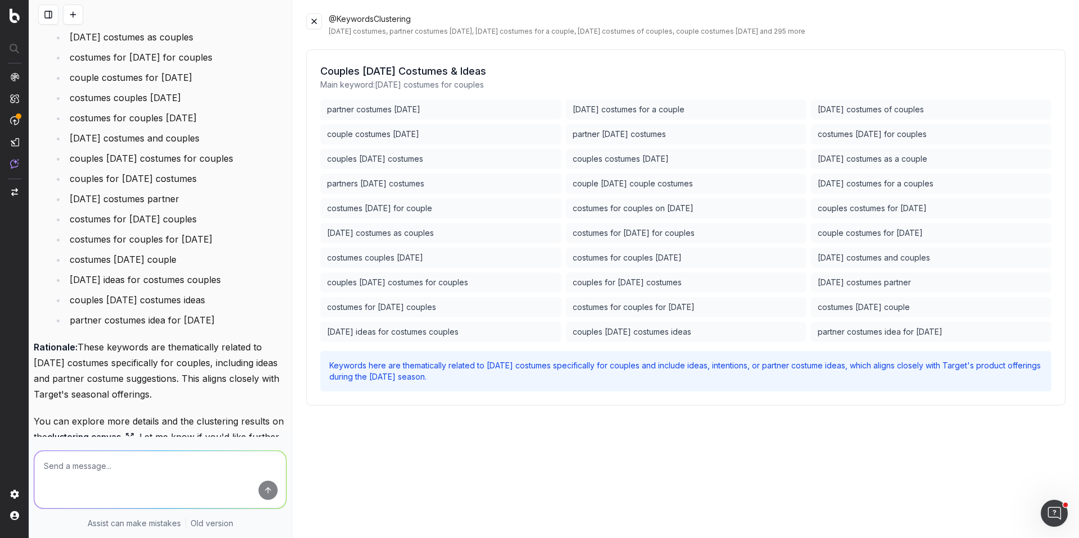
scroll to position [1109, 0]
